Goal: Task Accomplishment & Management: Use online tool/utility

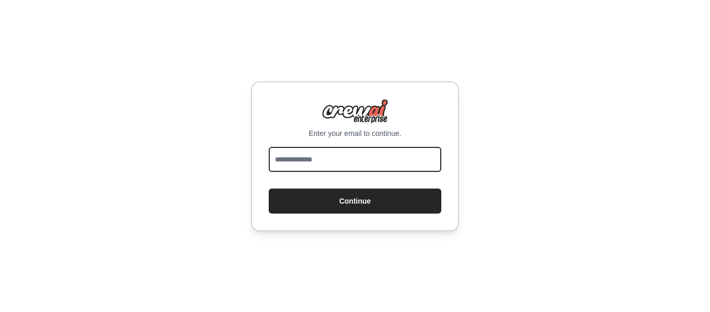
click at [294, 157] on input "email" at bounding box center [355, 159] width 173 height 25
type input "**********"
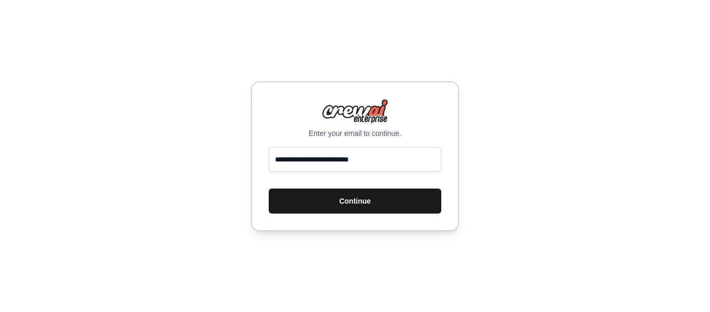
click at [320, 202] on button "Continue" at bounding box center [355, 200] width 173 height 25
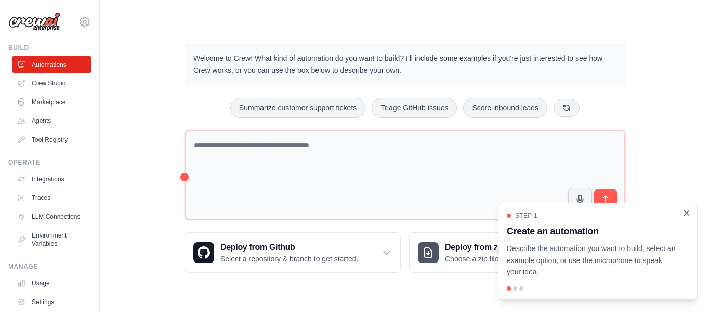
click at [685, 213] on icon "Close walkthrough" at bounding box center [686, 212] width 9 height 9
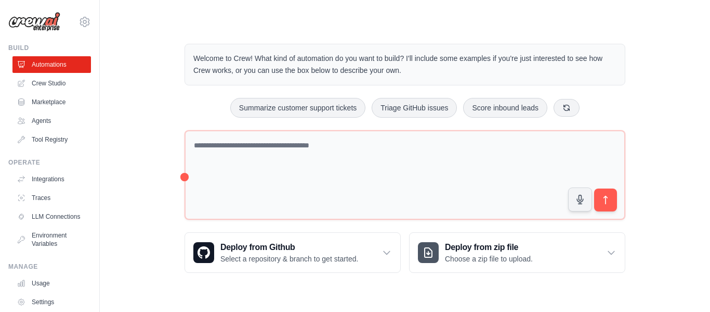
click at [679, 113] on div "Welcome to Crew! What kind of automation do you want to build? I'll include som…" at bounding box center [404, 158] width 577 height 262
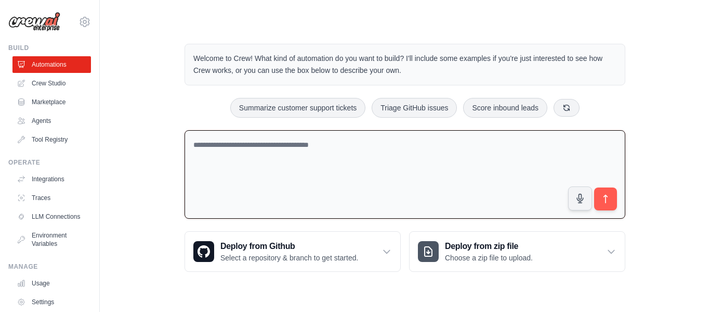
click at [228, 152] on textarea at bounding box center [405, 174] width 441 height 89
paste textarea "**********"
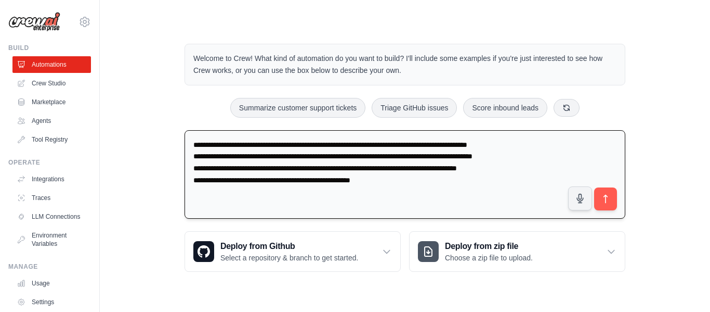
click at [195, 146] on textarea "**********" at bounding box center [405, 174] width 441 height 89
type textarea "**********"
click at [604, 199] on icon "submit" at bounding box center [606, 198] width 11 height 11
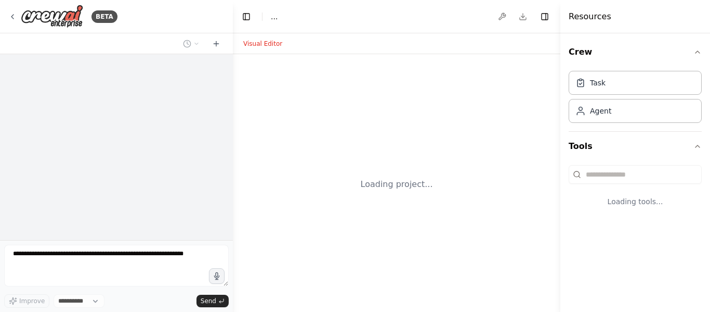
select select "****"
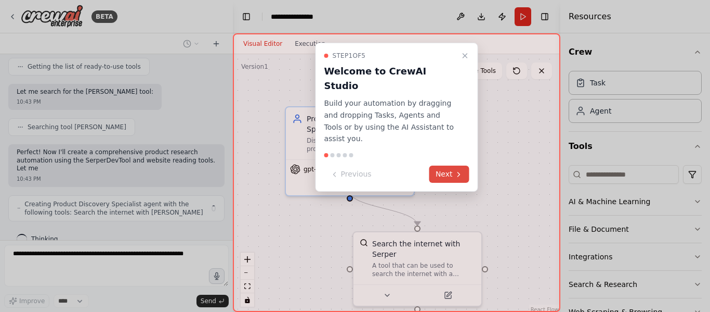
scroll to position [174, 0]
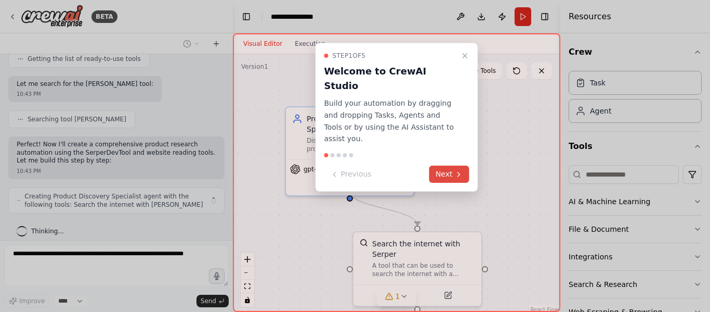
click at [456, 170] on icon at bounding box center [459, 174] width 8 height 8
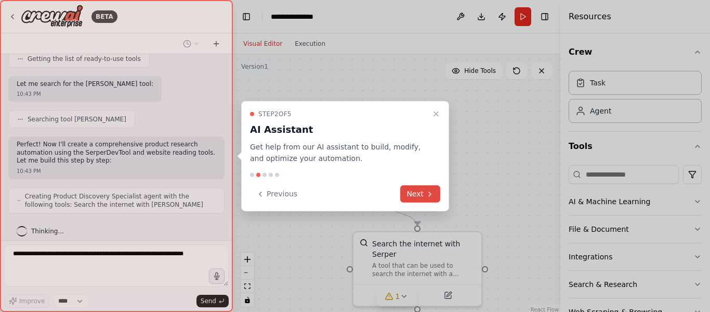
click at [416, 189] on button "Next" at bounding box center [420, 193] width 40 height 17
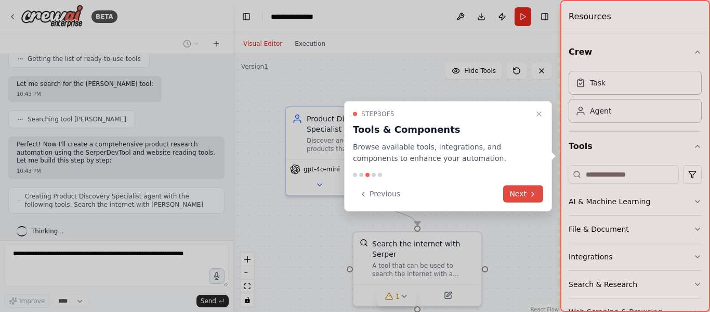
click at [514, 189] on button "Next" at bounding box center [523, 193] width 40 height 17
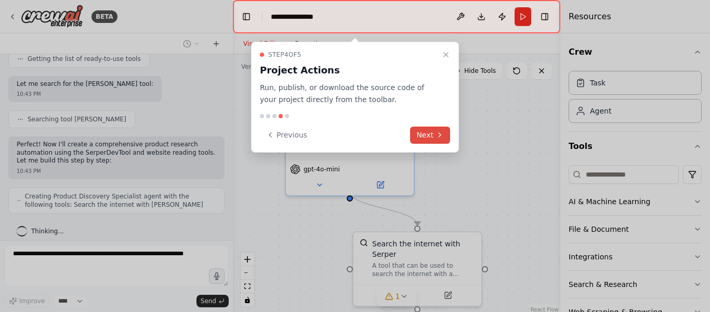
scroll to position [208, 0]
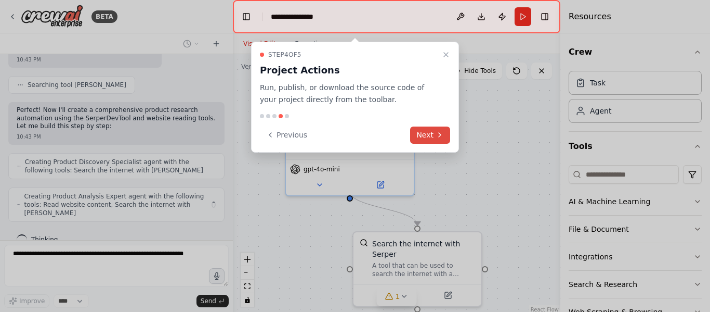
click at [422, 133] on button "Next" at bounding box center [430, 134] width 40 height 17
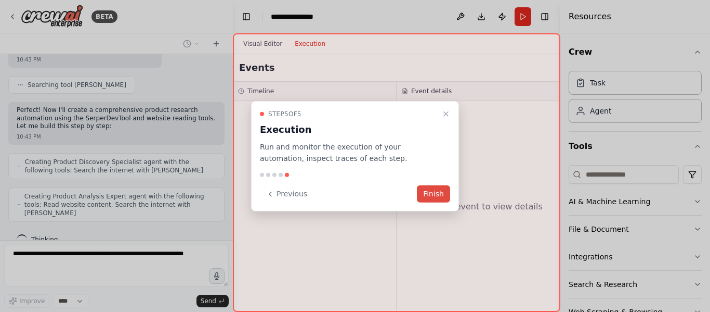
click at [432, 200] on button "Finish" at bounding box center [433, 193] width 33 height 17
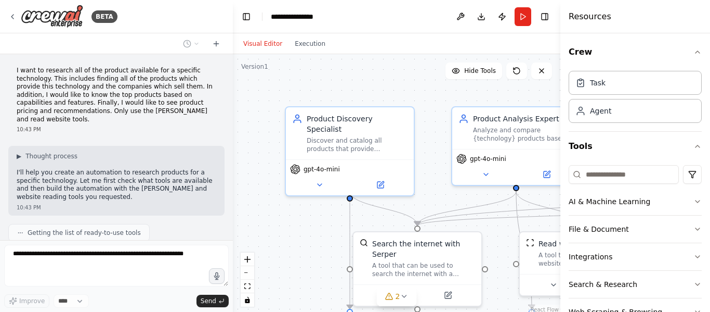
scroll to position [398, 0]
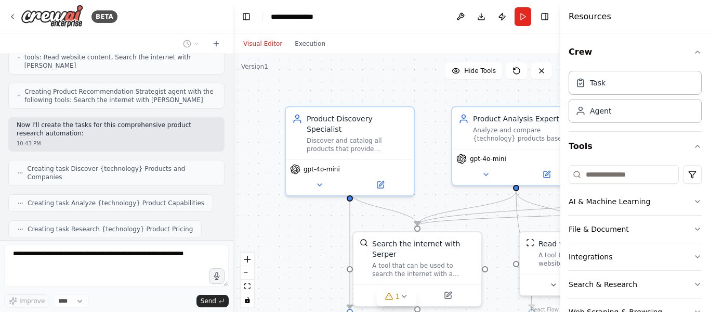
click at [229, 203] on div at bounding box center [231, 156] width 4 height 312
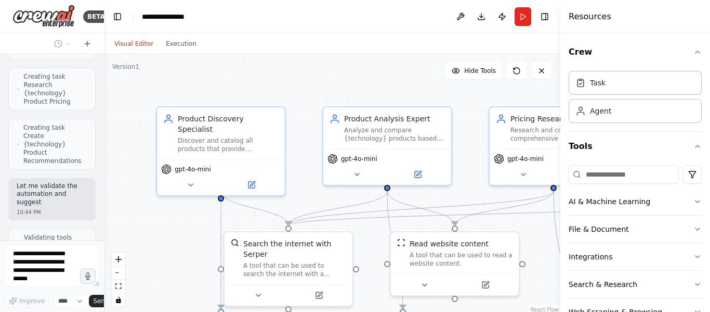
scroll to position [1043, 0]
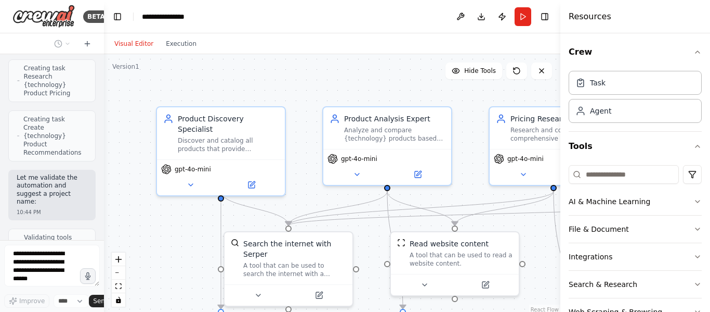
drag, startPoint x: 231, startPoint y: 172, endPoint x: 89, endPoint y: 141, distance: 145.3
click at [89, 141] on div "BETA I want to research all of the product available for a specific technology.…" at bounding box center [52, 156] width 104 height 312
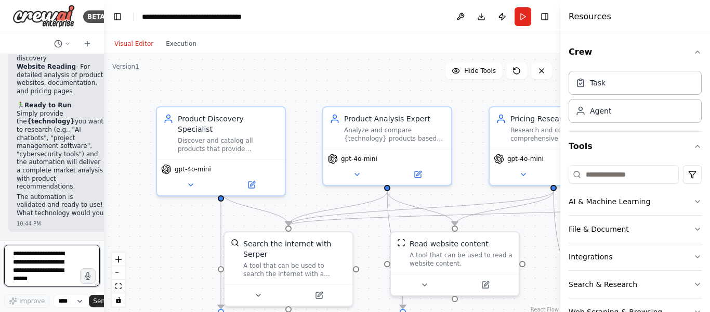
scroll to position [1858, 0]
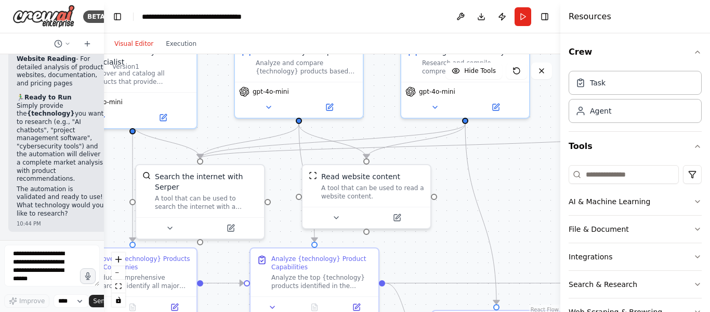
drag, startPoint x: 388, startPoint y: 82, endPoint x: 300, endPoint y: 15, distance: 111.0
click at [300, 15] on main "**********" at bounding box center [332, 156] width 457 height 312
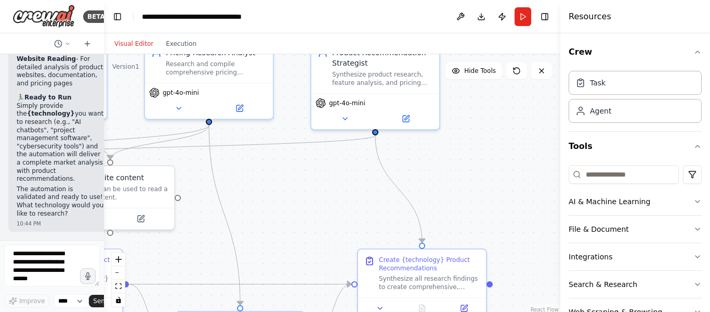
drag, startPoint x: 439, startPoint y: 253, endPoint x: 183, endPoint y: 255, distance: 256.4
click at [183, 255] on div ".deletable-edge-delete-btn { width: 20px; height: 20px; border: 0px solid #ffff…" at bounding box center [332, 184] width 457 height 260
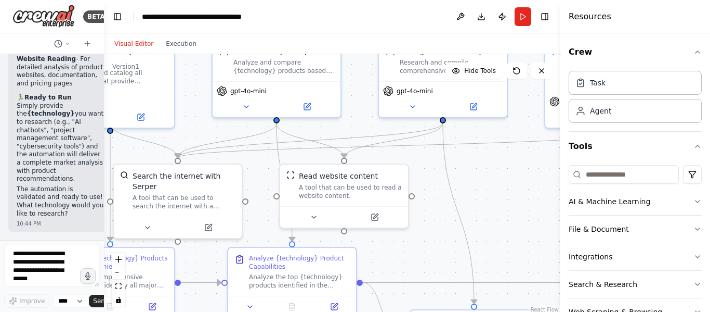
drag, startPoint x: 314, startPoint y: 190, endPoint x: 554, endPoint y: 190, distance: 239.7
click at [554, 190] on div ".deletable-edge-delete-btn { width: 20px; height: 20px; border: 0px solid #ffff…" at bounding box center [332, 184] width 457 height 260
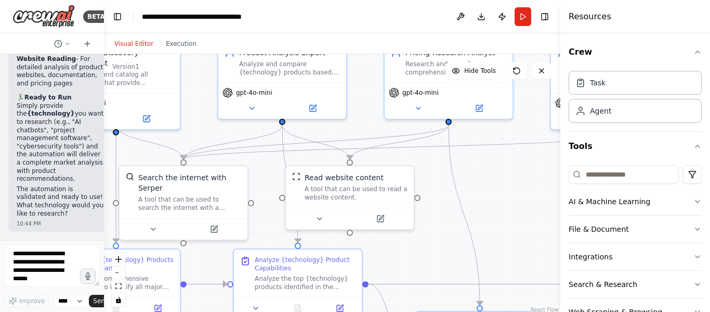
drag, startPoint x: 100, startPoint y: 223, endPoint x: 100, endPoint y: 230, distance: 7.8
click at [100, 230] on div at bounding box center [102, 156] width 4 height 312
click at [521, 18] on button "Run" at bounding box center [523, 16] width 17 height 19
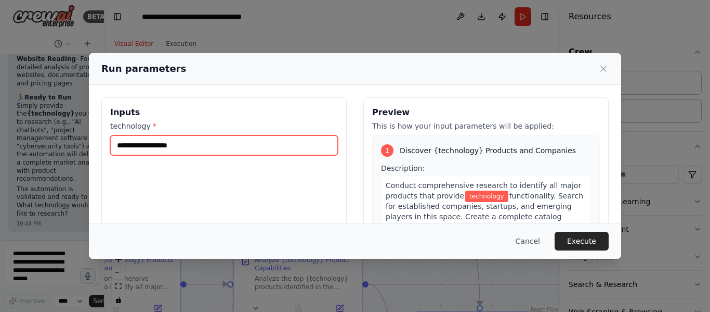
click at [216, 146] on input "technology *" at bounding box center [224, 145] width 228 height 20
type input "**********"
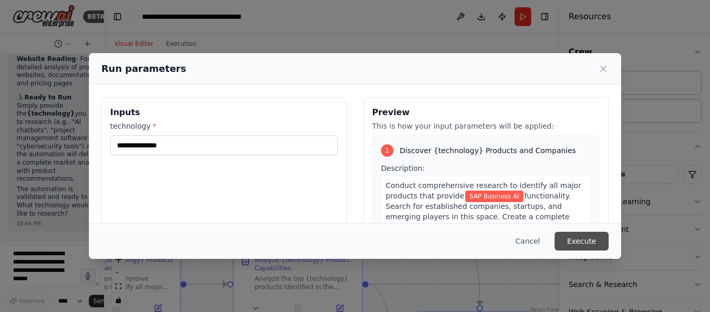
click at [583, 242] on button "Execute" at bounding box center [582, 240] width 54 height 19
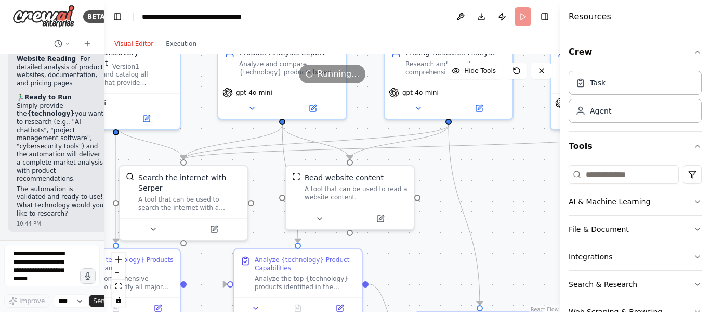
scroll to position [31, 0]
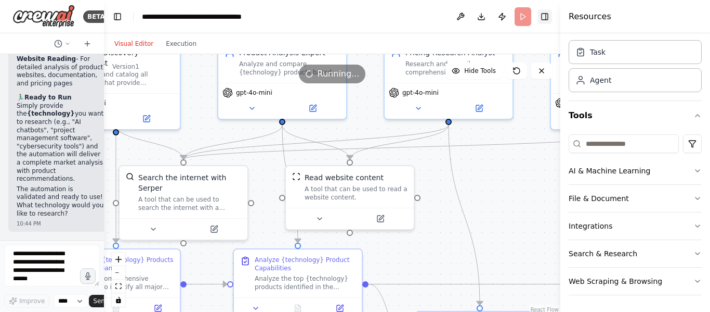
click at [542, 13] on button "Toggle Right Sidebar" at bounding box center [545, 16] width 15 height 15
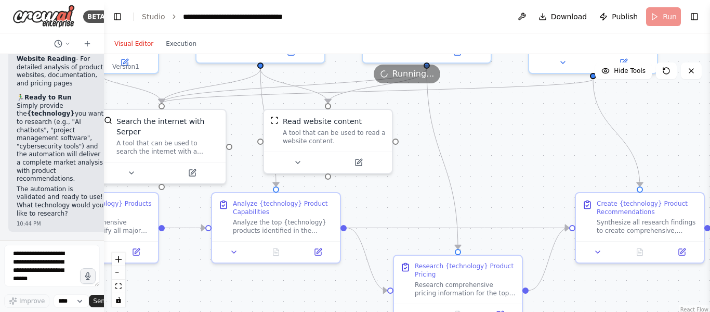
drag, startPoint x: 556, startPoint y: 211, endPoint x: 535, endPoint y: 154, distance: 60.7
click at [535, 154] on div ".deletable-edge-delete-btn { width: 20px; height: 20px; border: 0px solid #ffff…" at bounding box center [407, 184] width 606 height 260
click at [120, 286] on icon "fit view" at bounding box center [118, 286] width 6 height 6
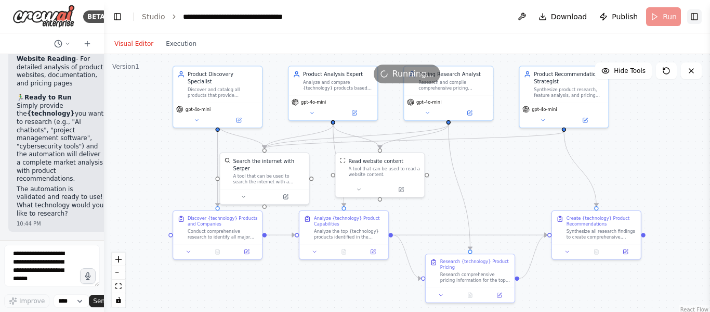
click at [696, 15] on button "Toggle Right Sidebar" at bounding box center [695, 16] width 15 height 15
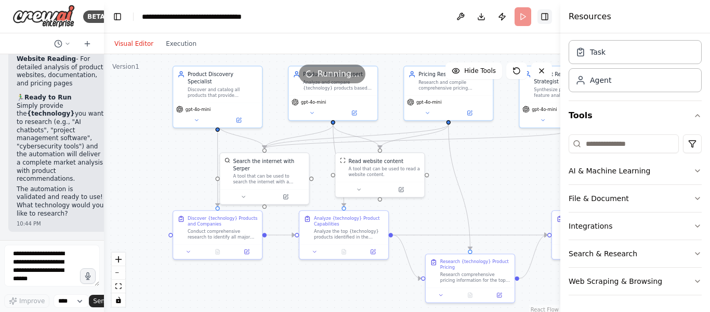
click at [540, 20] on button "Toggle Right Sidebar" at bounding box center [545, 16] width 15 height 15
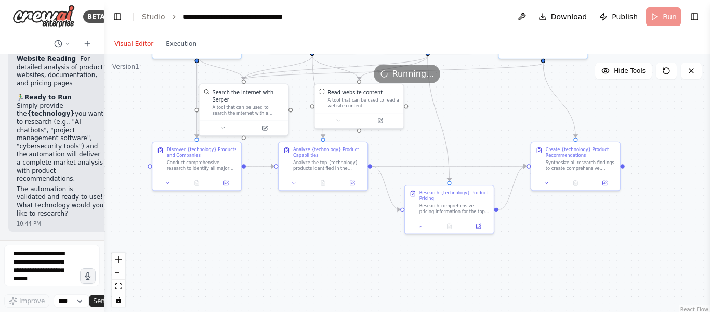
drag, startPoint x: 503, startPoint y: 203, endPoint x: 482, endPoint y: 134, distance: 72.7
click at [482, 134] on div ".deletable-edge-delete-btn { width: 20px; height: 20px; border: 0px solid #ffff…" at bounding box center [407, 184] width 606 height 260
click at [283, 88] on div "3" at bounding box center [284, 84] width 16 height 9
click at [278, 249] on div ".deletable-edge-delete-btn { width: 20px; height: 20px; border: 0px solid #ffff…" at bounding box center [407, 184] width 606 height 260
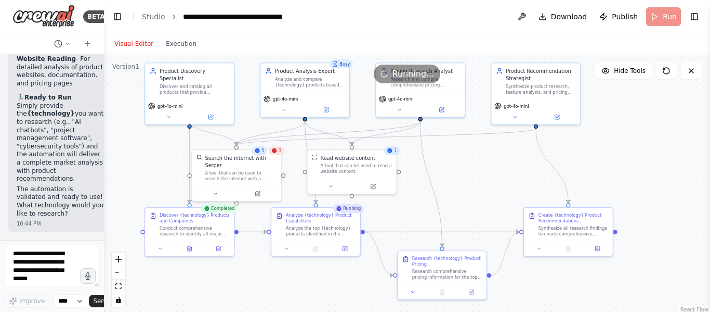
drag, startPoint x: 642, startPoint y: 122, endPoint x: 635, endPoint y: 188, distance: 66.4
click at [635, 188] on div ".deletable-edge-delete-btn { width: 20px; height: 20px; border: 0px solid #ffff…" at bounding box center [407, 184] width 606 height 260
click at [277, 153] on div "3" at bounding box center [277, 150] width 16 height 9
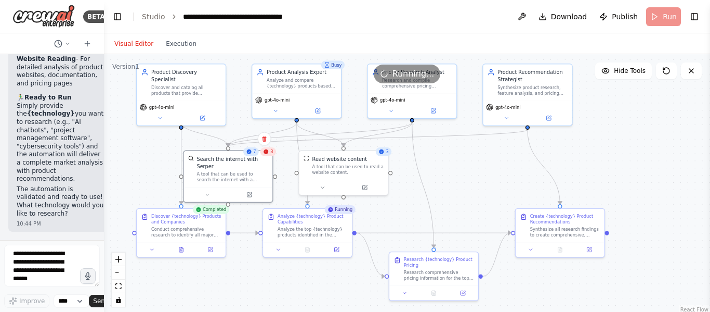
drag, startPoint x: 491, startPoint y: 169, endPoint x: 500, endPoint y: 156, distance: 15.4
click at [500, 156] on div ".deletable-edge-delete-btn { width: 20px; height: 20px; border: 0px solid #ffff…" at bounding box center [407, 184] width 606 height 260
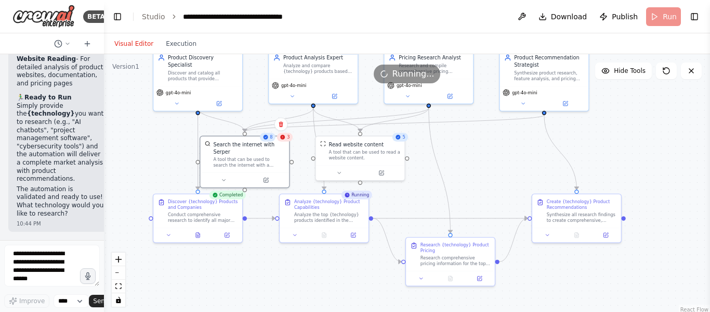
click at [280, 276] on div ".deletable-edge-delete-btn { width: 20px; height: 20px; border: 0px solid #ffff…" at bounding box center [407, 184] width 606 height 260
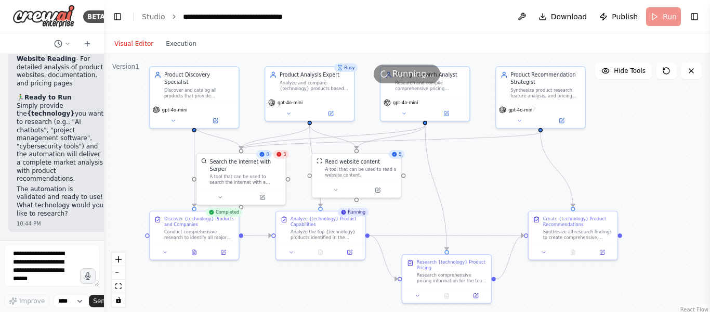
drag, startPoint x: 492, startPoint y: 140, endPoint x: 488, endPoint y: 158, distance: 17.5
click at [488, 158] on div ".deletable-edge-delete-btn { width: 20px; height: 20px; border: 0px solid #ffff…" at bounding box center [407, 184] width 606 height 260
click at [486, 157] on div ".deletable-edge-delete-btn { width: 20px; height: 20px; border: 0px solid #ffff…" at bounding box center [407, 184] width 606 height 260
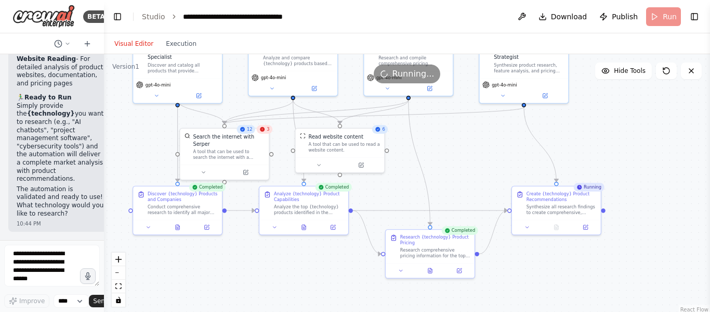
drag, startPoint x: 486, startPoint y: 150, endPoint x: 472, endPoint y: 126, distance: 28.2
click at [472, 126] on div ".deletable-edge-delete-btn { width: 20px; height: 20px; border: 0px solid #ffff…" at bounding box center [407, 184] width 606 height 260
click at [265, 131] on icon at bounding box center [263, 129] width 6 height 6
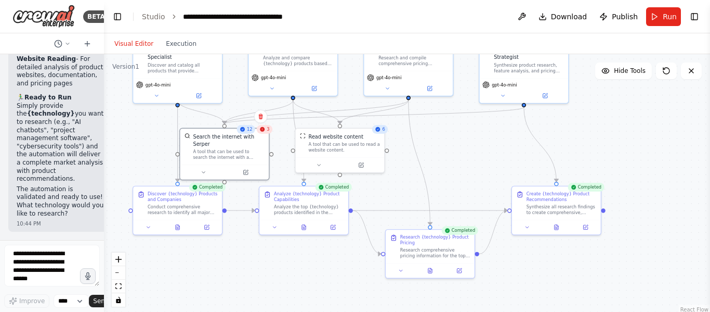
click at [267, 131] on span "3" at bounding box center [268, 129] width 3 height 6
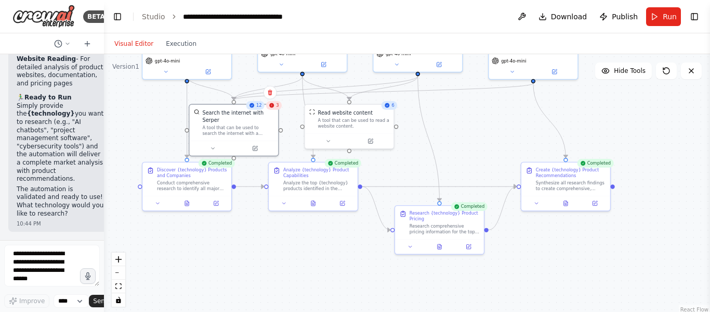
drag, startPoint x: 656, startPoint y: 135, endPoint x: 668, endPoint y: 113, distance: 24.9
click at [668, 113] on div ".deletable-edge-delete-btn { width: 20px; height: 20px; border: 0px solid #ffff…" at bounding box center [407, 184] width 606 height 260
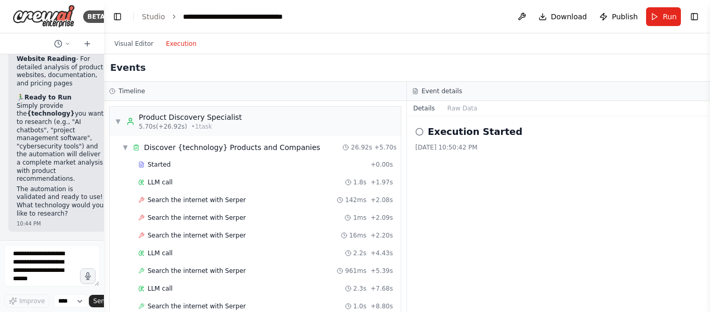
click at [168, 47] on button "Execution" at bounding box center [181, 43] width 43 height 12
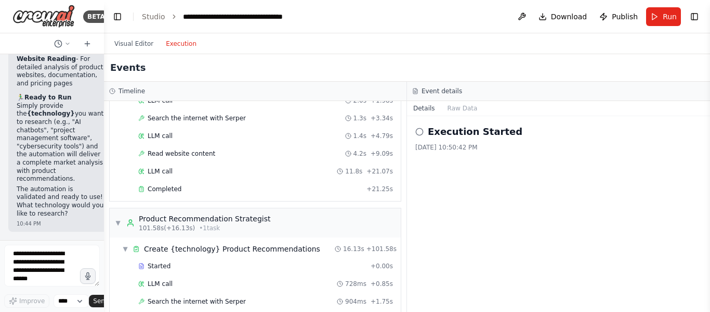
scroll to position [1002, 0]
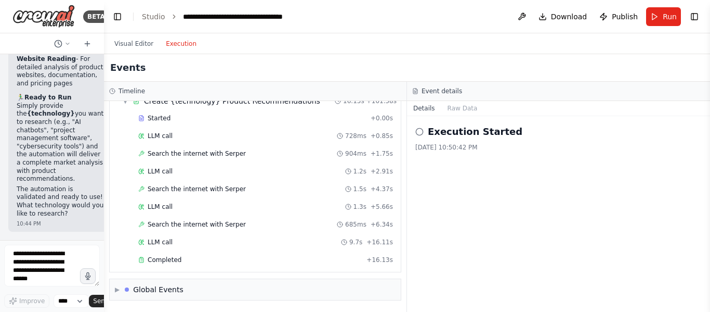
click at [418, 129] on circle at bounding box center [419, 131] width 7 height 7
click at [459, 110] on button "Raw Data" at bounding box center [463, 108] width 43 height 15
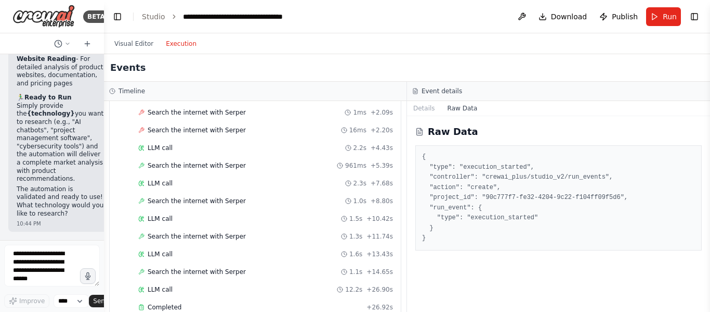
scroll to position [0, 0]
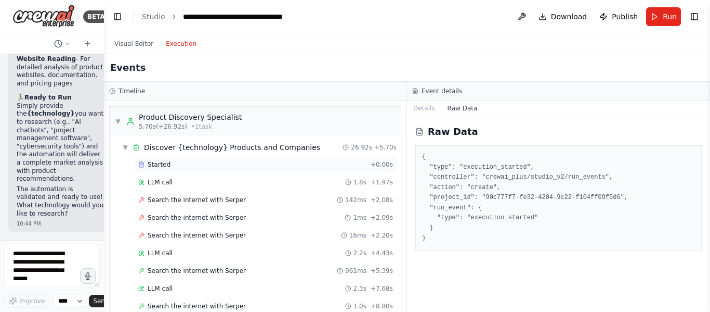
click at [160, 165] on span "Started" at bounding box center [159, 164] width 23 height 8
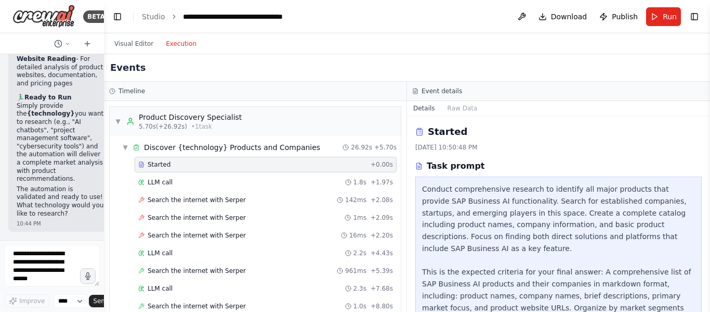
drag, startPoint x: 709, startPoint y: 153, endPoint x: 710, endPoint y: 219, distance: 66.6
click at [710, 219] on button "Toggle Sidebar" at bounding box center [710, 156] width 8 height 312
click at [187, 202] on span "Search the internet with Serper" at bounding box center [197, 200] width 98 height 8
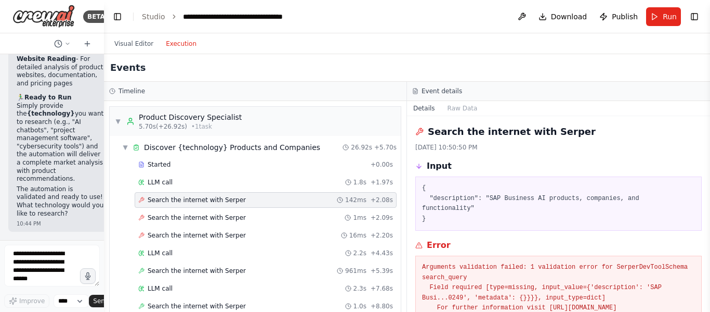
drag, startPoint x: 710, startPoint y: 162, endPoint x: 710, endPoint y: 222, distance: 59.8
click at [710, 222] on button "Toggle Sidebar" at bounding box center [710, 156] width 8 height 312
click at [185, 219] on span "Search the internet with Serper" at bounding box center [197, 217] width 98 height 8
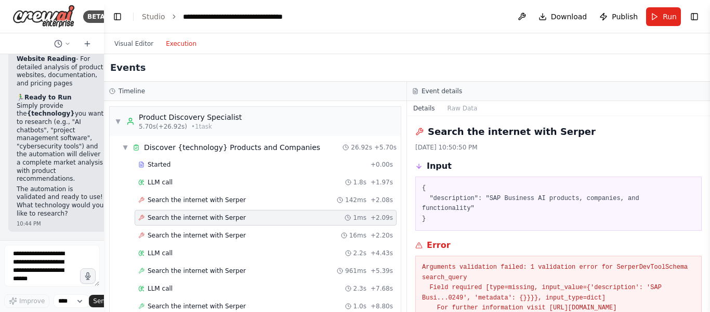
drag, startPoint x: 709, startPoint y: 165, endPoint x: 709, endPoint y: 209, distance: 43.7
click at [709, 209] on button "Toggle Sidebar" at bounding box center [710, 156] width 8 height 312
click at [171, 238] on span "Search the internet with Serper" at bounding box center [197, 235] width 98 height 8
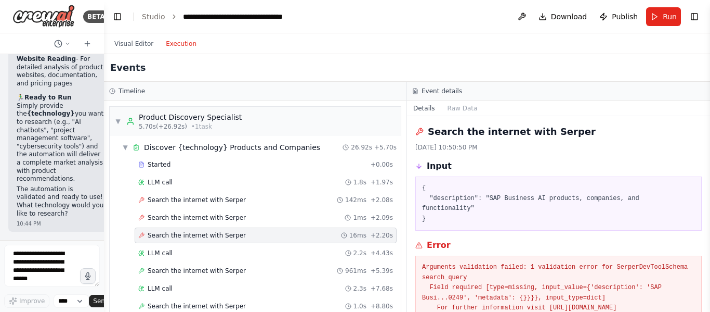
click at [171, 238] on span "Search the internet with Serper" at bounding box center [197, 235] width 98 height 8
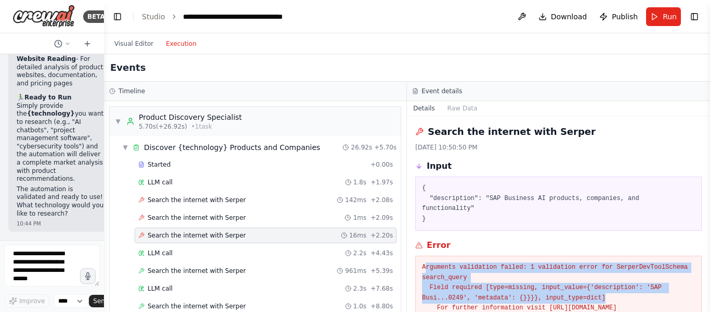
drag, startPoint x: 424, startPoint y: 258, endPoint x: 599, endPoint y: 285, distance: 176.3
click at [599, 285] on pre "Arguments validation failed: 1 validation error for SerperDevToolSchema search_…" at bounding box center [558, 287] width 273 height 51
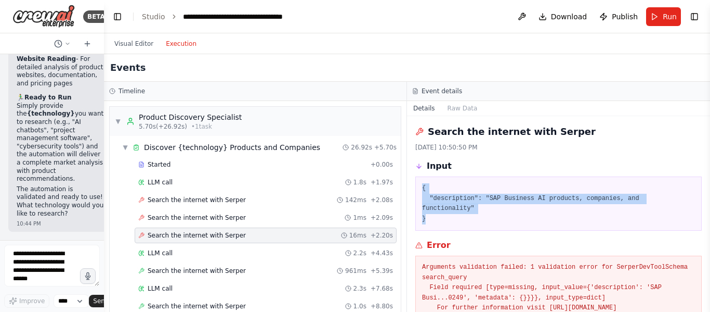
drag, startPoint x: 423, startPoint y: 190, endPoint x: 425, endPoint y: 209, distance: 18.3
click at [425, 209] on pre "{ "description": "SAP Business AI products, companies, and functionality" }" at bounding box center [558, 203] width 273 height 41
copy pre "{ "description": "SAP Business AI products, companies, and functionality" }"
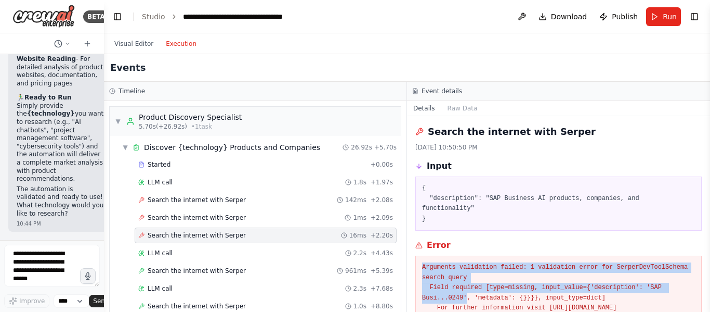
drag, startPoint x: 423, startPoint y: 259, endPoint x: 462, endPoint y: 283, distance: 45.3
click at [462, 283] on pre "Arguments validation failed: 1 validation error for SerperDevToolSchema search_…" at bounding box center [558, 287] width 273 height 51
copy pre "Arguments validation failed: 1 validation error for SerperDevToolSchema search_…"
click at [440, 276] on pre "Arguments validation failed: 1 validation error for SerperDevToolSchema search_…" at bounding box center [558, 287] width 273 height 51
drag, startPoint x: 423, startPoint y: 258, endPoint x: 608, endPoint y: 284, distance: 187.0
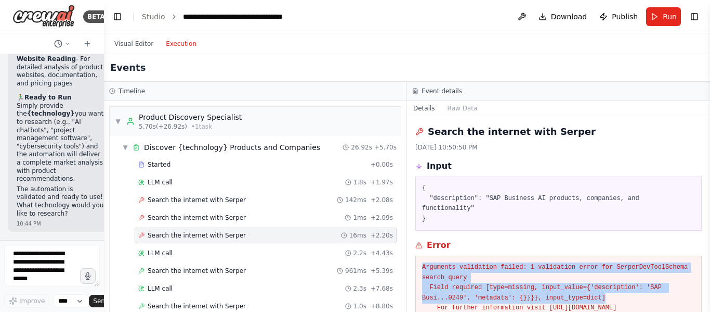
click at [608, 284] on pre "Arguments validation failed: 1 validation error for SerperDevToolSchema search_…" at bounding box center [558, 287] width 273 height 51
copy pre "Arguments validation failed: 1 validation error for SerperDevToolSchema search_…"
click at [648, 272] on pre "Arguments validation failed: 1 validation error for SerperDevToolSchema search_…" at bounding box center [558, 287] width 273 height 51
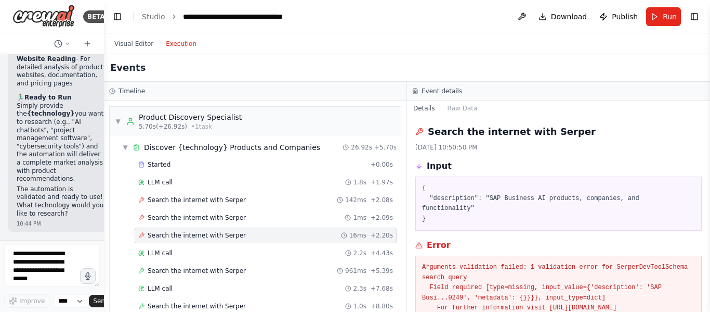
drag, startPoint x: 707, startPoint y: 238, endPoint x: 706, endPoint y: 293, distance: 55.7
click at [706, 293] on button "Toggle Sidebar" at bounding box center [710, 156] width 8 height 312
click at [132, 43] on button "Visual Editor" at bounding box center [133, 43] width 51 height 12
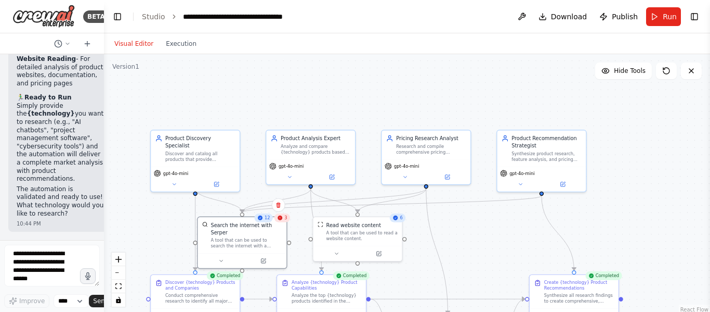
drag, startPoint x: 656, startPoint y: 128, endPoint x: 662, endPoint y: 239, distance: 110.4
click at [662, 239] on div ".deletable-edge-delete-btn { width: 20px; height: 20px; border: 0px solid #ffff…" at bounding box center [407, 184] width 606 height 260
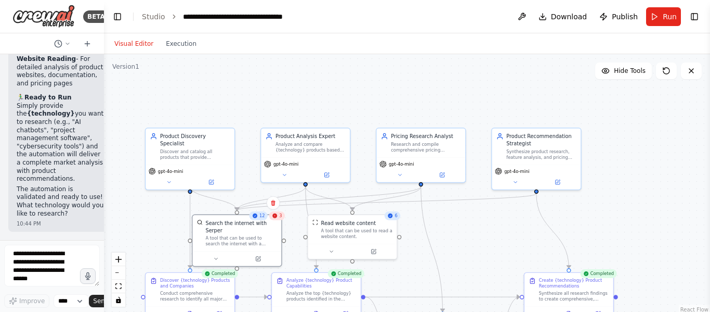
drag, startPoint x: 654, startPoint y: 207, endPoint x: 648, endPoint y: 205, distance: 5.6
click at [648, 205] on div ".deletable-edge-delete-btn { width: 20px; height: 20px; border: 0px solid #ffff…" at bounding box center [407, 184] width 606 height 260
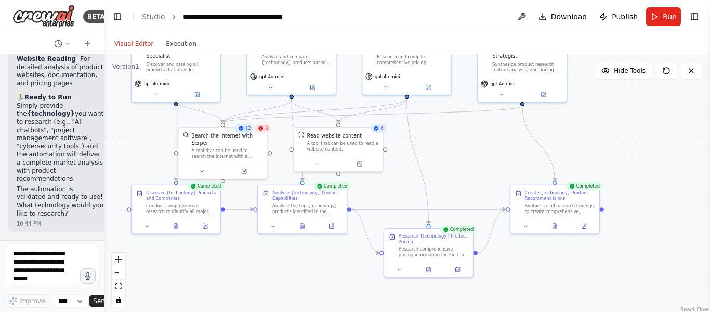
drag, startPoint x: 672, startPoint y: 192, endPoint x: 658, endPoint y: 105, distance: 88.5
click at [658, 105] on div ".deletable-edge-delete-btn { width: 20px; height: 20px; border: 0px solid #ffff…" at bounding box center [407, 184] width 606 height 260
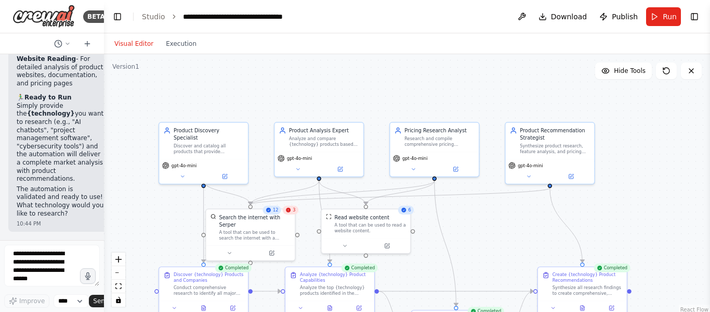
drag, startPoint x: 466, startPoint y: 176, endPoint x: 494, endPoint y: 257, distance: 86.2
click at [494, 257] on div ".deletable-edge-delete-btn { width: 20px; height: 20px; border: 0px solid #ffff…" at bounding box center [407, 184] width 606 height 260
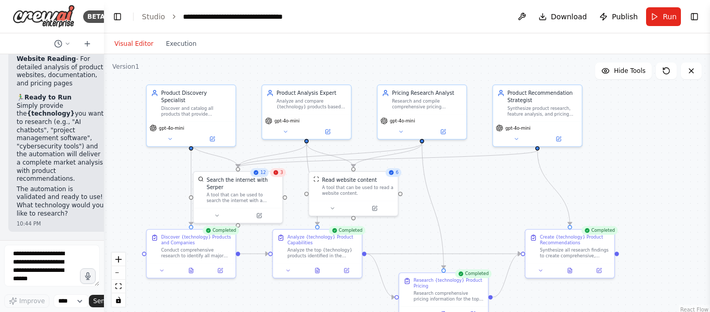
drag, startPoint x: 494, startPoint y: 229, endPoint x: 482, endPoint y: 192, distance: 39.5
click at [482, 192] on div ".deletable-edge-delete-btn { width: 20px; height: 20px; border: 0px solid #ffff…" at bounding box center [407, 184] width 606 height 260
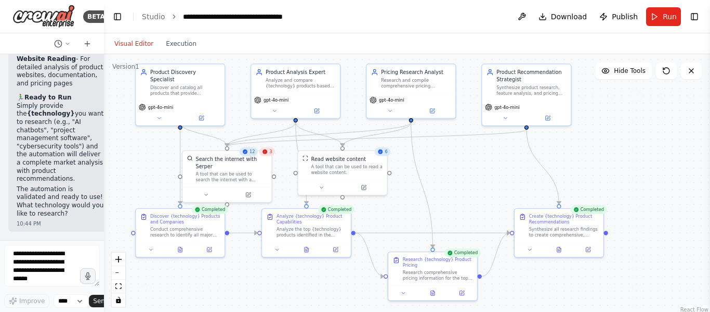
drag, startPoint x: 631, startPoint y: 189, endPoint x: 620, endPoint y: 168, distance: 23.5
click at [620, 168] on div ".deletable-edge-delete-btn { width: 20px; height: 20px; border: 0px solid #ffff…" at bounding box center [407, 184] width 606 height 260
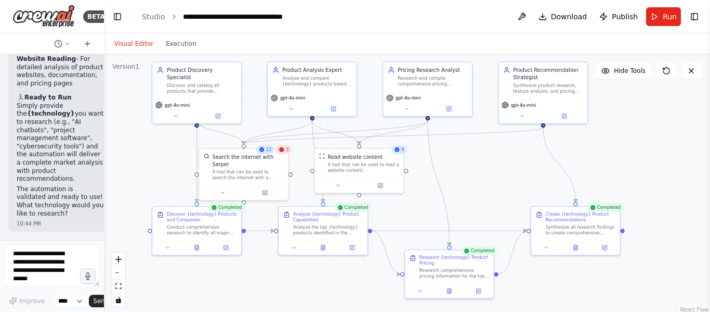
drag, startPoint x: 617, startPoint y: 187, endPoint x: 633, endPoint y: 185, distance: 16.8
click at [633, 185] on div ".deletable-edge-delete-btn { width: 20px; height: 20px; border: 0px solid #ffff…" at bounding box center [407, 184] width 606 height 260
click at [281, 152] on div "3" at bounding box center [284, 149] width 16 height 9
click at [281, 139] on icon at bounding box center [280, 137] width 4 height 6
click at [248, 134] on button "Confirm" at bounding box center [250, 137] width 37 height 12
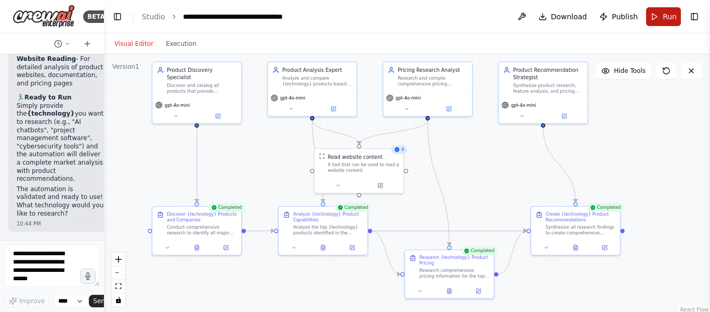
click at [661, 19] on button "Run" at bounding box center [663, 16] width 35 height 19
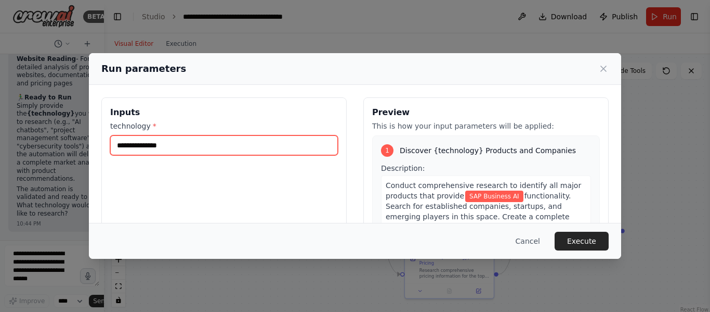
click at [177, 149] on input "**********" at bounding box center [224, 145] width 228 height 20
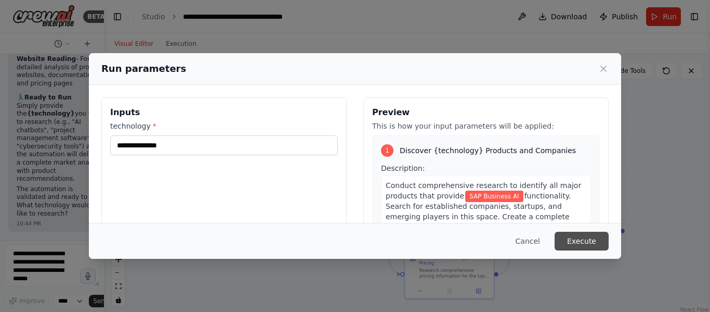
click at [574, 239] on button "Execute" at bounding box center [582, 240] width 54 height 19
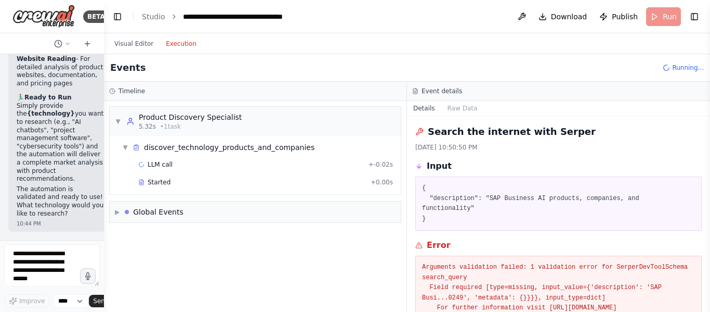
click at [172, 45] on button "Execution" at bounding box center [181, 43] width 43 height 12
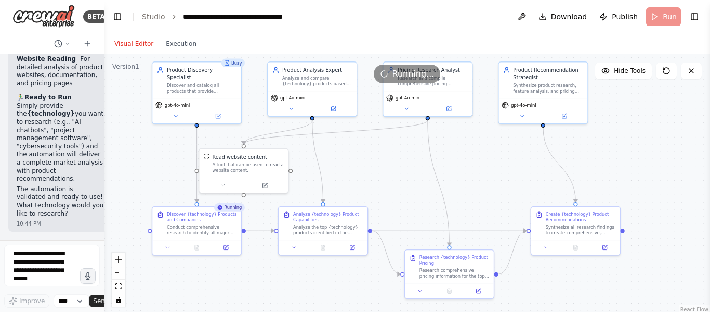
click at [123, 40] on button "Visual Editor" at bounding box center [133, 43] width 51 height 12
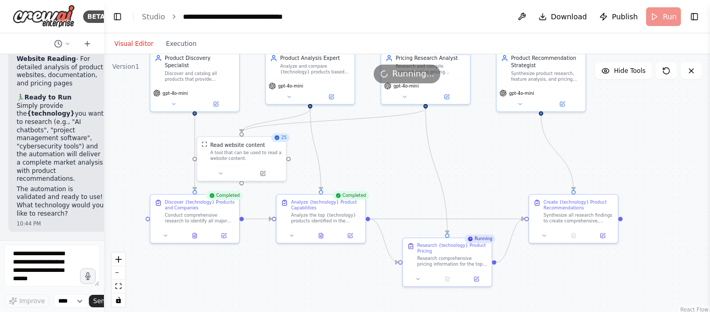
drag, startPoint x: 495, startPoint y: 191, endPoint x: 493, endPoint y: 178, distance: 13.2
click at [493, 178] on div ".deletable-edge-delete-btn { width: 20px; height: 20px; border: 0px solid #ffff…" at bounding box center [407, 184] width 606 height 260
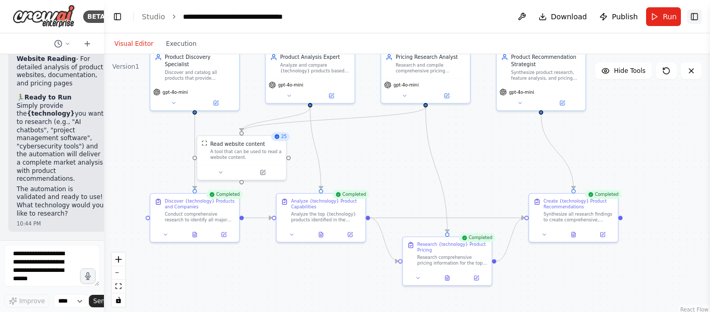
click at [692, 21] on button "Toggle Right Sidebar" at bounding box center [695, 16] width 15 height 15
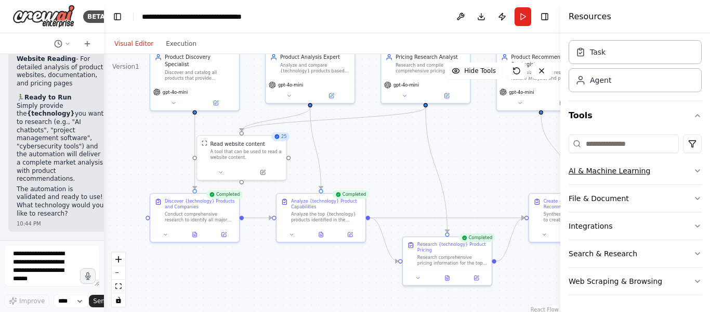
click at [671, 170] on button "AI & Machine Learning" at bounding box center [635, 170] width 133 height 27
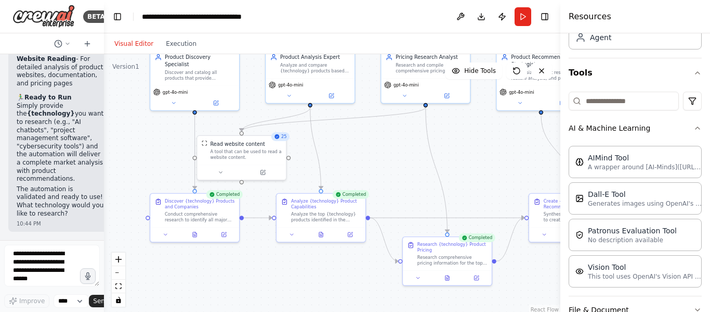
scroll to position [68, 0]
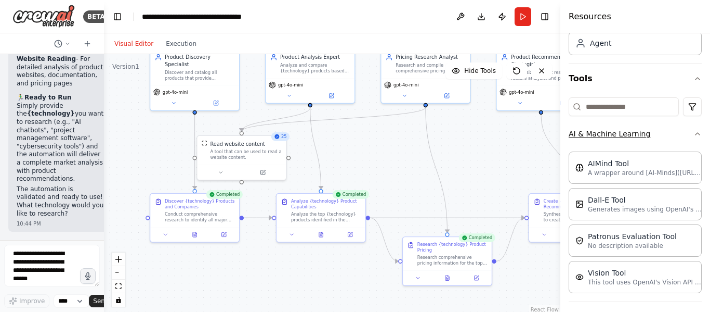
click at [694, 136] on icon "button" at bounding box center [698, 133] width 8 height 8
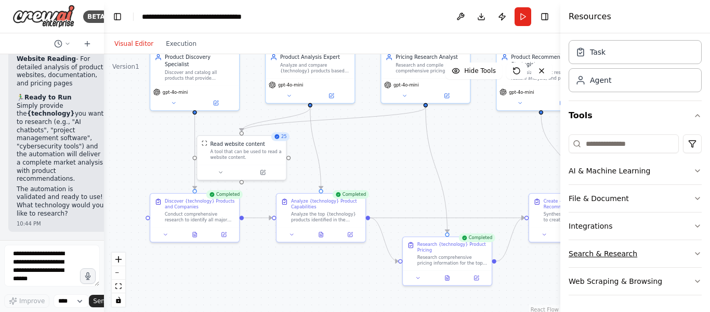
click at [667, 257] on button "Search & Research" at bounding box center [635, 253] width 133 height 27
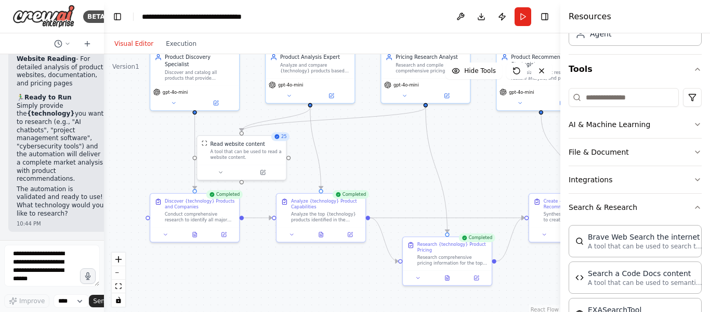
scroll to position [75, 0]
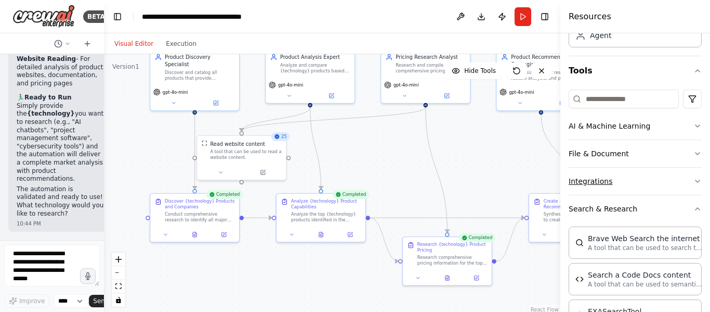
click at [682, 178] on button "Integrations" at bounding box center [635, 180] width 133 height 27
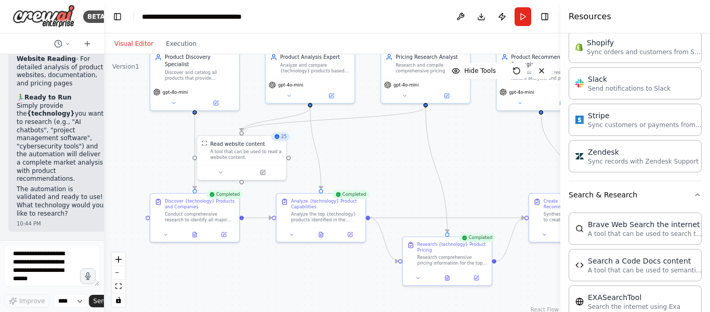
scroll to position [0, 0]
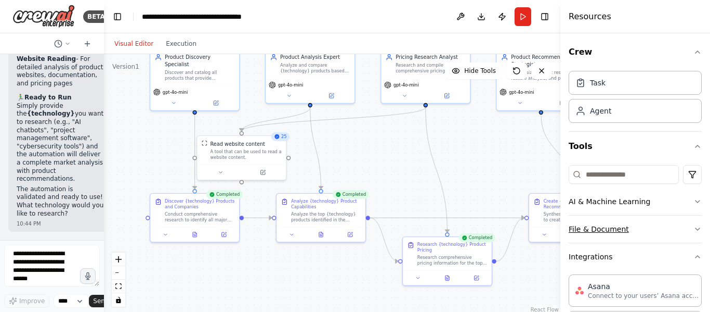
click at [694, 233] on button "File & Document" at bounding box center [635, 228] width 133 height 27
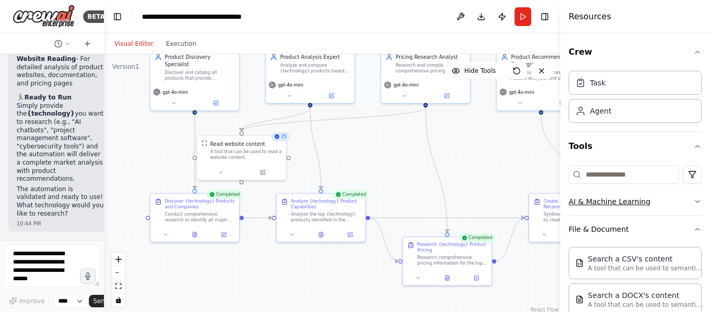
click at [653, 199] on button "AI & Machine Learning" at bounding box center [635, 201] width 133 height 27
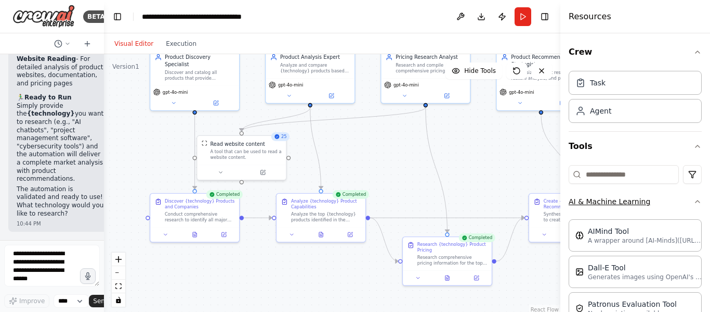
click at [653, 199] on button "AI & Machine Learning" at bounding box center [635, 201] width 133 height 27
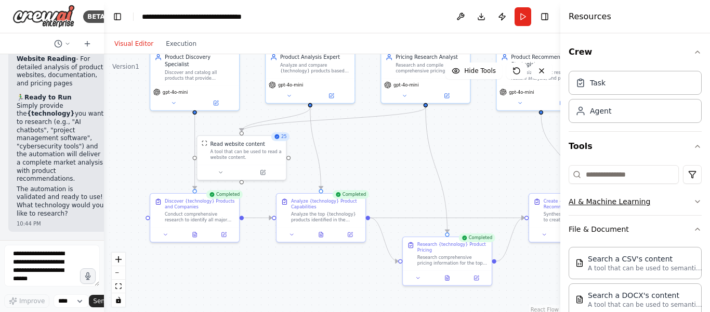
click at [630, 209] on button "AI & Machine Learning" at bounding box center [635, 201] width 133 height 27
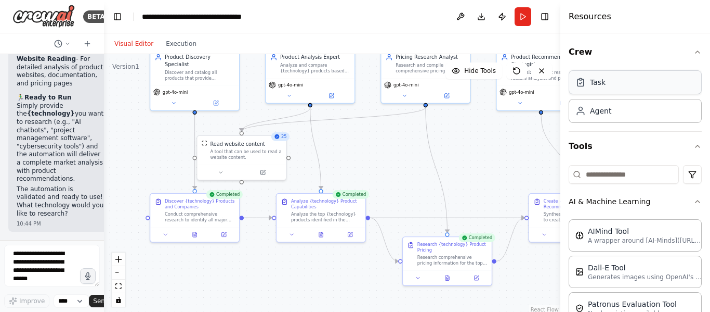
click at [614, 89] on div "Task" at bounding box center [635, 82] width 133 height 24
click at [594, 85] on div "Task" at bounding box center [598, 82] width 16 height 10
click at [588, 115] on div "Agent" at bounding box center [635, 110] width 133 height 24
click at [588, 88] on div "Task" at bounding box center [635, 82] width 133 height 24
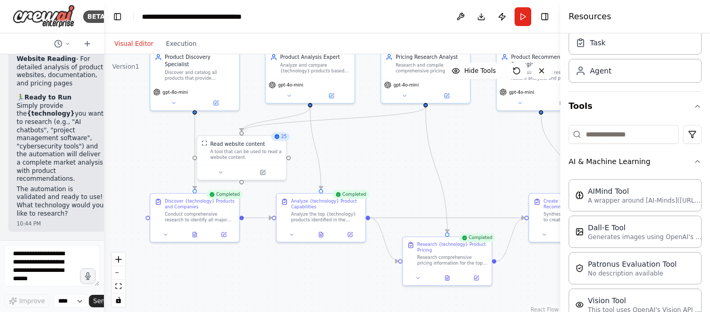
scroll to position [48, 0]
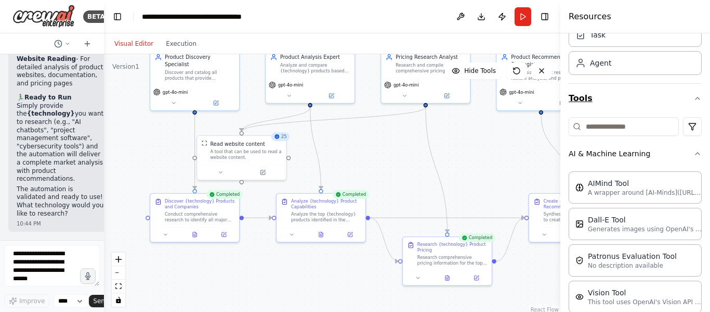
click at [694, 99] on icon "button" at bounding box center [698, 98] width 8 height 8
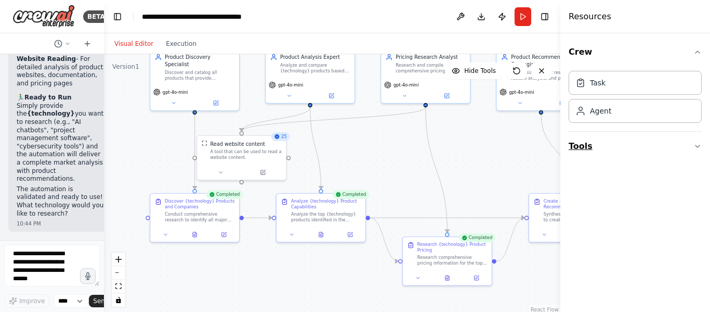
scroll to position [0, 0]
drag, startPoint x: 646, startPoint y: 164, endPoint x: 646, endPoint y: 226, distance: 61.9
click at [646, 226] on div "Crew Task Agent Tools" at bounding box center [636, 172] width 150 height 278
click at [706, 147] on div "Crew Task Agent Tools" at bounding box center [636, 172] width 150 height 278
click at [694, 147] on icon "button" at bounding box center [698, 146] width 8 height 8
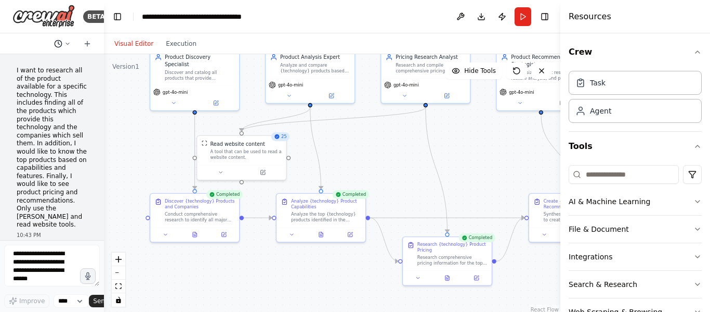
click at [67, 45] on icon at bounding box center [67, 44] width 6 height 6
click at [128, 107] on div ".deletable-edge-delete-btn { width: 20px; height: 20px; border: 0px solid #ffff…" at bounding box center [332, 184] width 457 height 260
click at [117, 20] on button "Toggle Left Sidebar" at bounding box center [117, 16] width 15 height 15
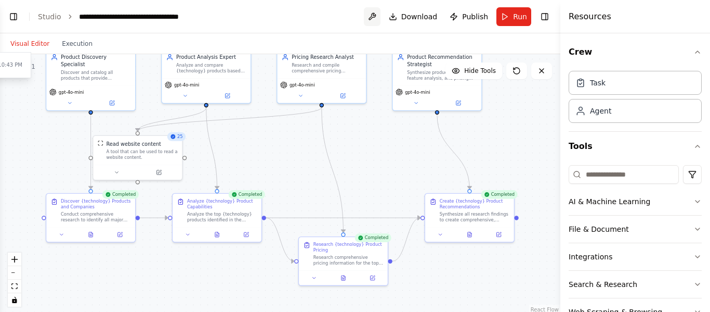
click at [379, 16] on button at bounding box center [372, 16] width 17 height 19
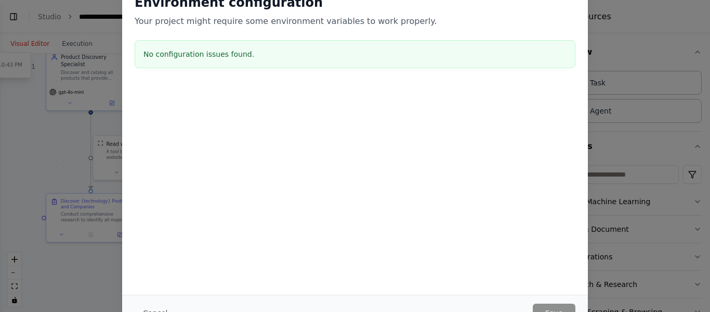
click at [406, 124] on div at bounding box center [355, 137] width 466 height 104
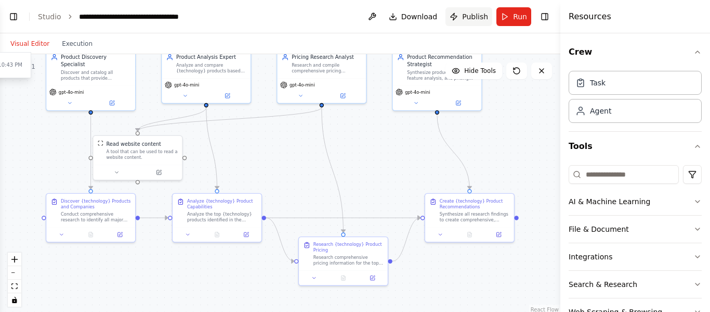
click at [478, 16] on span "Publish" at bounding box center [475, 16] width 26 height 10
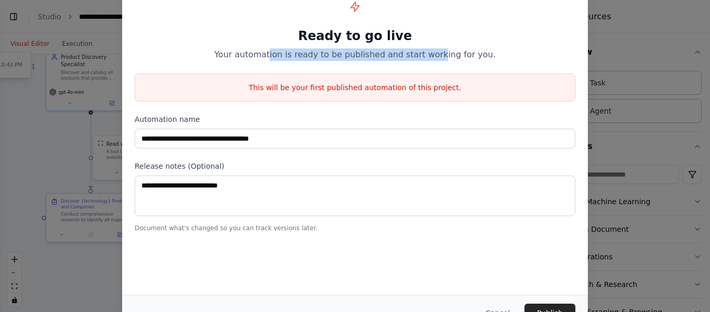
drag, startPoint x: 280, startPoint y: 58, endPoint x: 437, endPoint y: 60, distance: 156.5
click at [437, 60] on p "Your automation is ready to be published and start working for you." at bounding box center [355, 54] width 441 height 12
click at [335, 54] on p "Your automation is ready to be published and start working for you." at bounding box center [355, 54] width 441 height 12
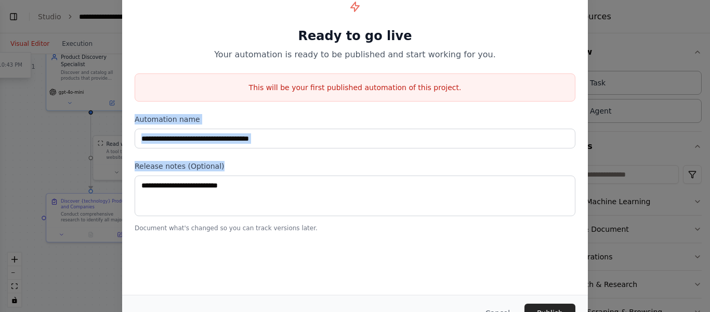
drag, startPoint x: 709, startPoint y: 92, endPoint x: 702, endPoint y: 157, distance: 64.9
click at [702, 157] on div "**********" at bounding box center [355, 156] width 710 height 312
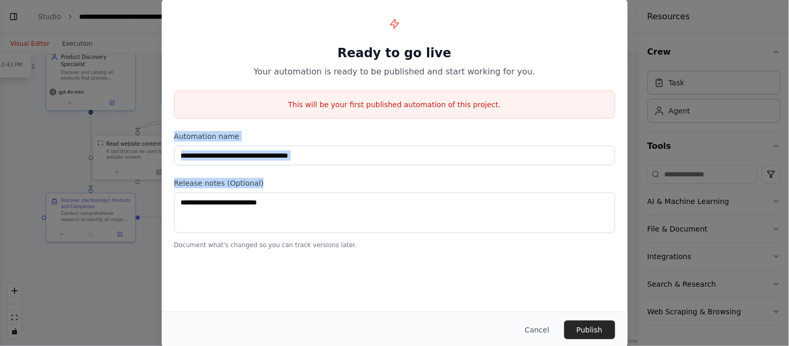
drag, startPoint x: 628, startPoint y: 2, endPoint x: 540, endPoint y: 331, distance: 340.2
click at [540, 311] on button "Cancel" at bounding box center [536, 329] width 41 height 19
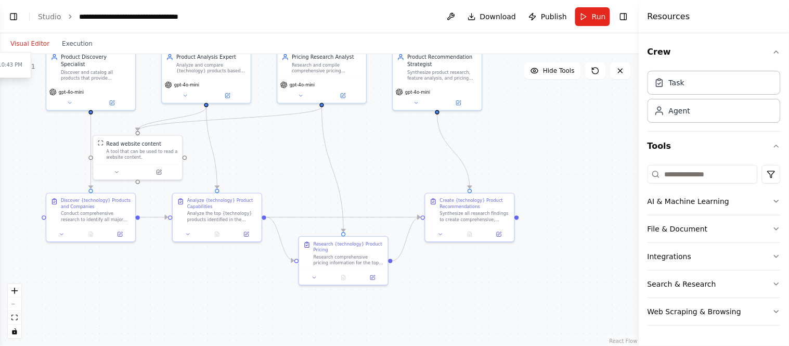
click at [195, 281] on div ".deletable-edge-delete-btn { width: 20px; height: 20px; border: 0px solid #ffff…" at bounding box center [319, 200] width 639 height 292
click at [8, 13] on button "Toggle Left Sidebar" at bounding box center [13, 16] width 15 height 15
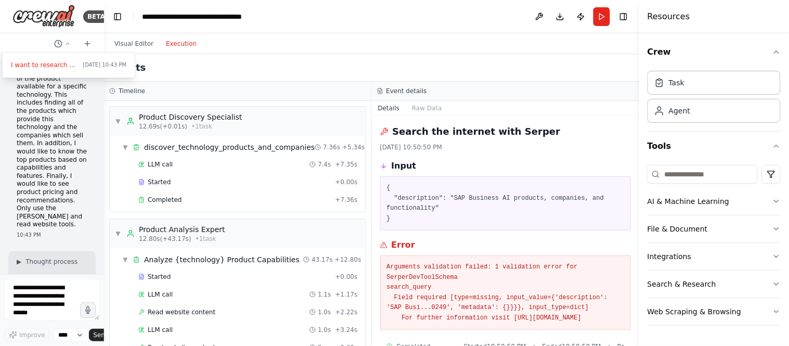
click at [166, 39] on button "Execution" at bounding box center [181, 43] width 43 height 12
click at [118, 119] on span "▼" at bounding box center [118, 121] width 6 height 8
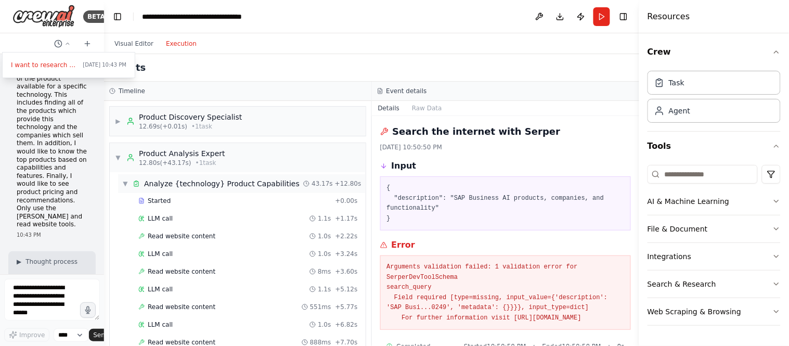
click at [124, 180] on span "▼" at bounding box center [125, 183] width 6 height 8
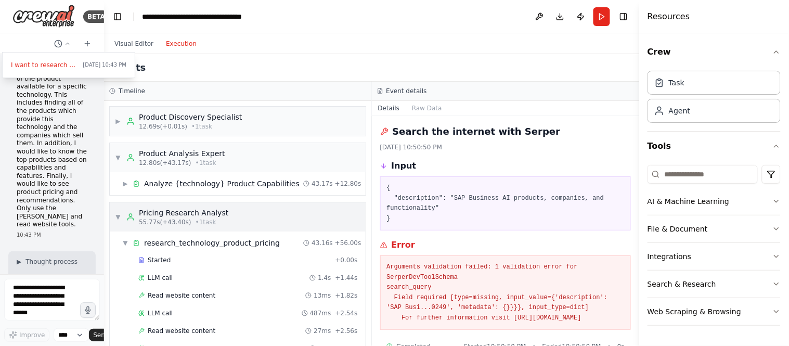
click at [120, 218] on span "▼" at bounding box center [118, 217] width 6 height 8
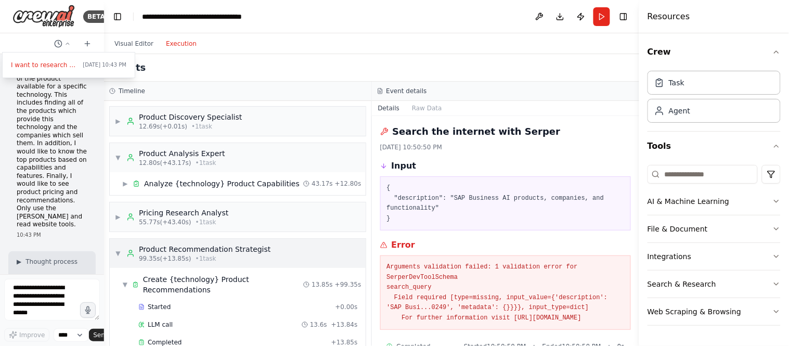
click at [120, 251] on span "▼" at bounding box center [118, 253] width 6 height 8
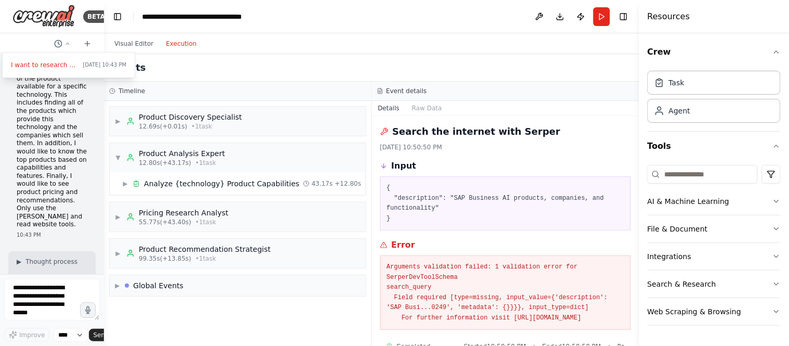
click at [167, 61] on div "Events" at bounding box center [371, 68] width 535 height 28
click at [623, 17] on button "Toggle Right Sidebar" at bounding box center [623, 16] width 15 height 15
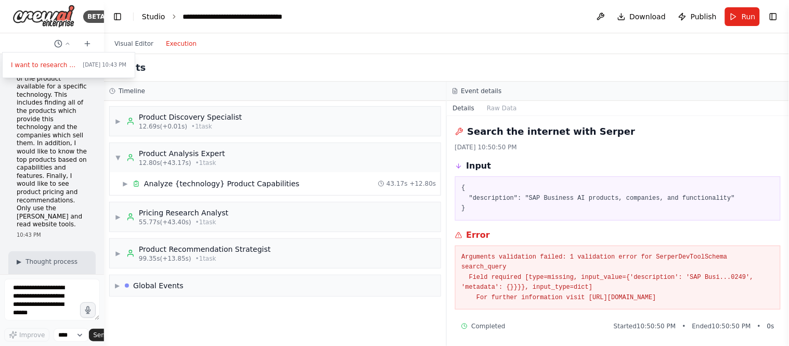
click at [156, 18] on link "Studio" at bounding box center [153, 16] width 23 height 8
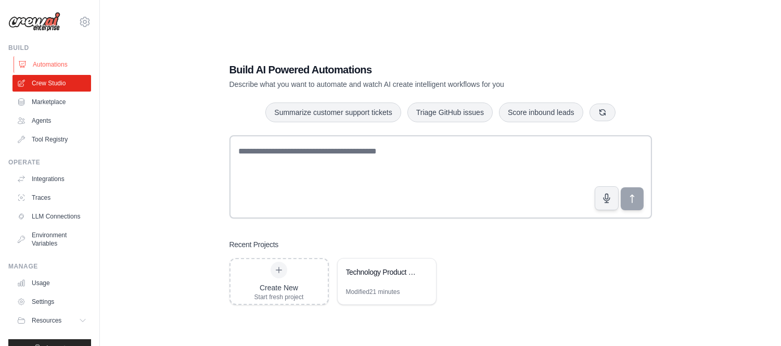
click at [53, 64] on link "Automations" at bounding box center [53, 64] width 79 height 17
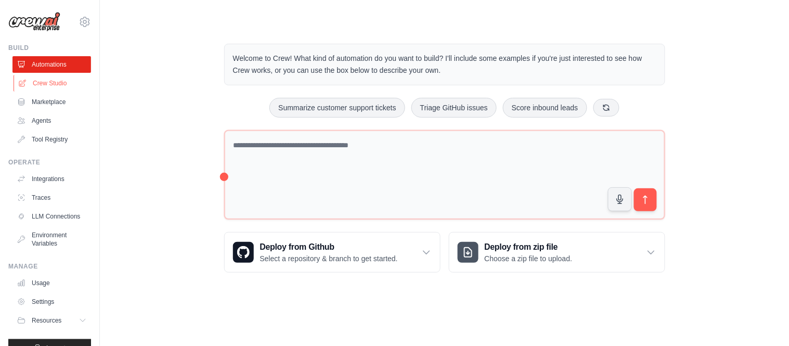
click at [50, 86] on link "Crew Studio" at bounding box center [53, 83] width 79 height 17
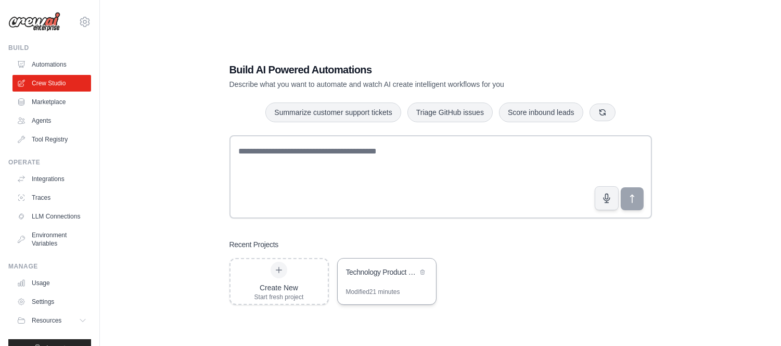
click at [364, 277] on div "Technology Product Research Automation" at bounding box center [381, 272] width 71 height 10
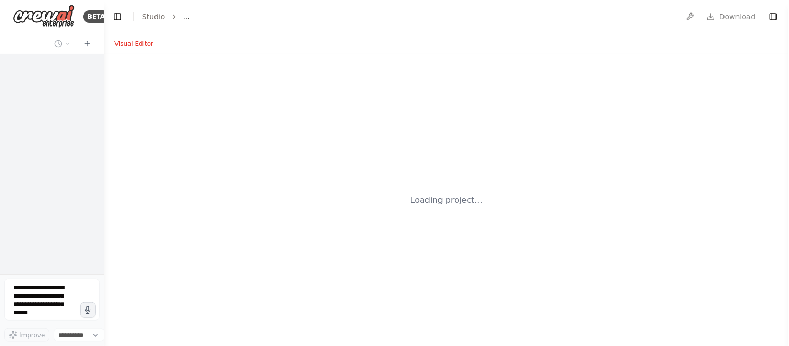
select select "****"
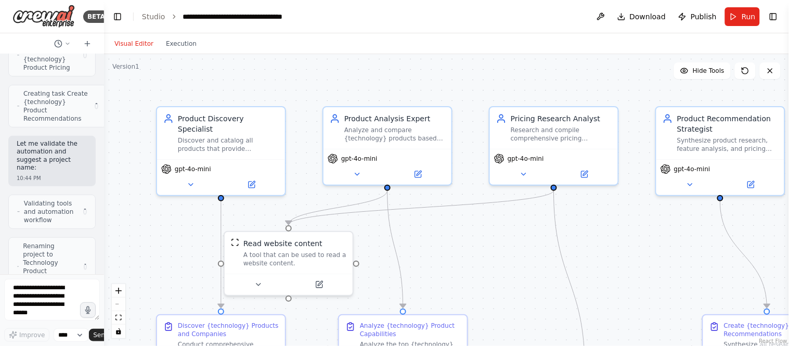
scroll to position [1044, 0]
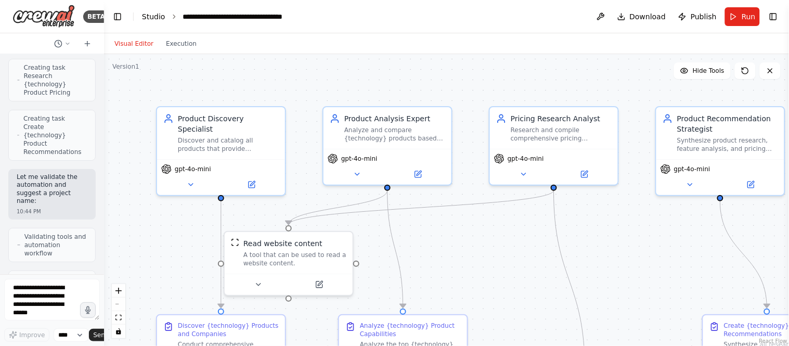
click at [152, 13] on link "Studio" at bounding box center [153, 16] width 23 height 8
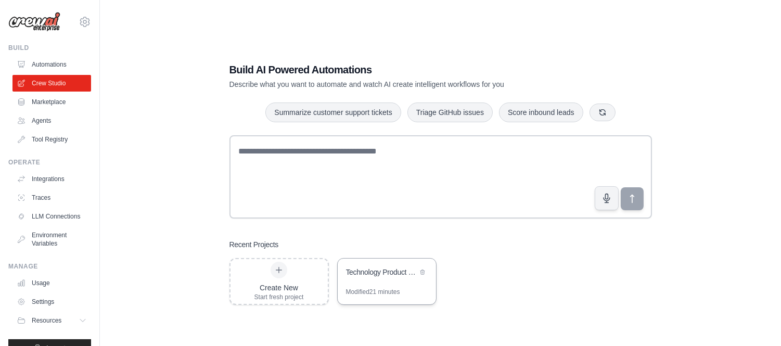
click at [375, 277] on div "Technology Product Research Automation" at bounding box center [381, 273] width 71 height 12
click at [43, 61] on link "Automations" at bounding box center [53, 64] width 79 height 17
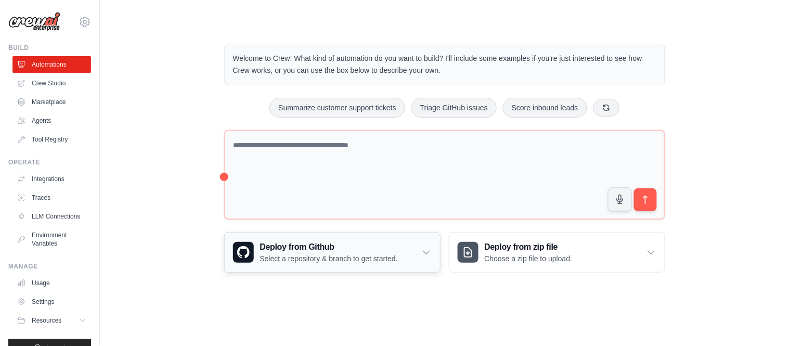
click at [365, 249] on h3 "Deploy from Github" at bounding box center [329, 247] width 138 height 12
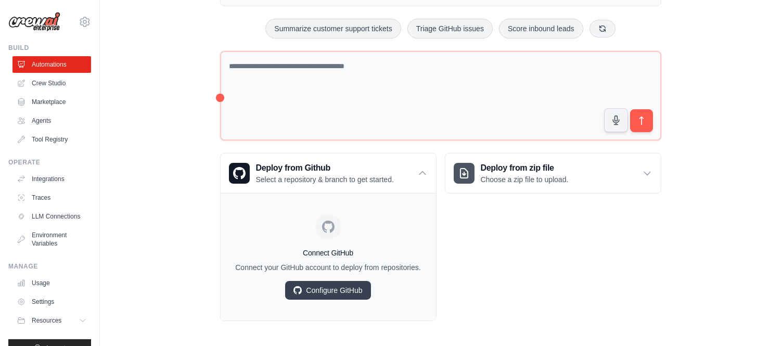
scroll to position [80, 0]
click at [540, 166] on h3 "Deploy from zip file" at bounding box center [525, 167] width 88 height 12
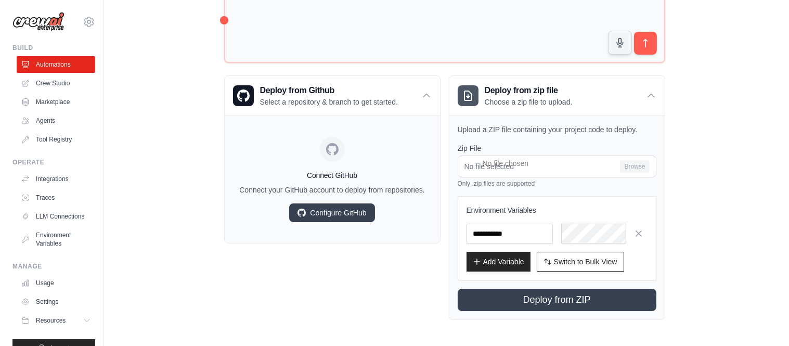
scroll to position [0, 0]
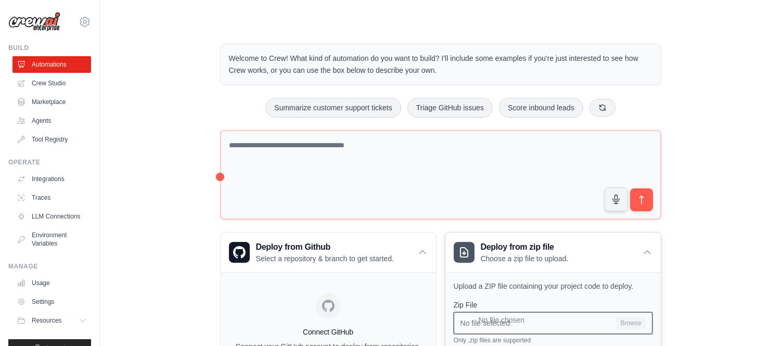
click at [571, 320] on input "No file selected Browse" at bounding box center [552, 323] width 199 height 22
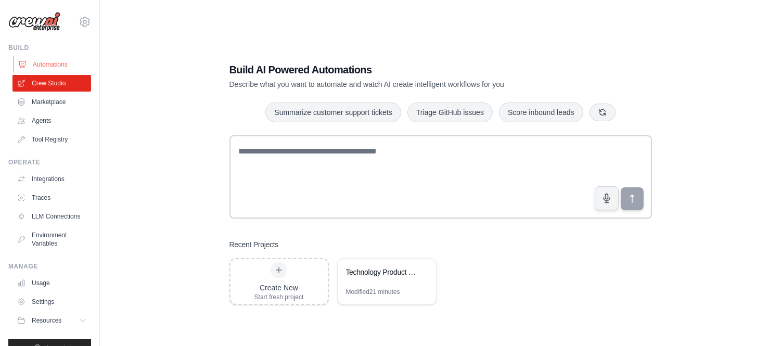
click at [49, 71] on link "Automations" at bounding box center [53, 64] width 79 height 17
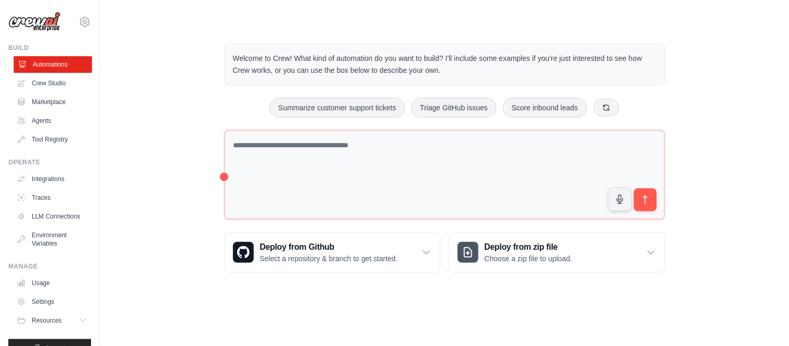
click at [58, 69] on link "Automations" at bounding box center [53, 64] width 79 height 17
click at [37, 59] on link "Automations" at bounding box center [53, 64] width 79 height 17
click at [38, 80] on link "Crew Studio" at bounding box center [53, 83] width 79 height 17
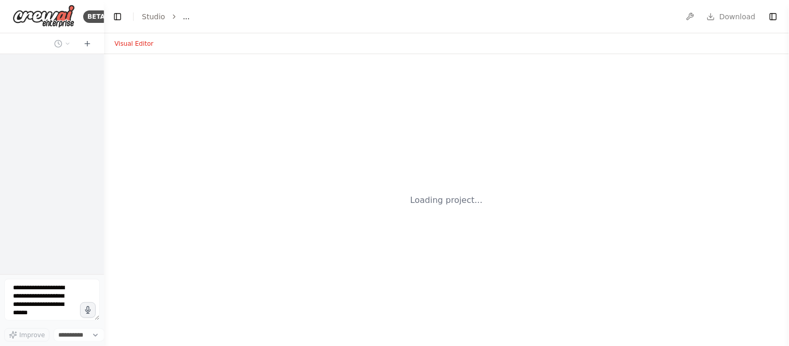
select select "****"
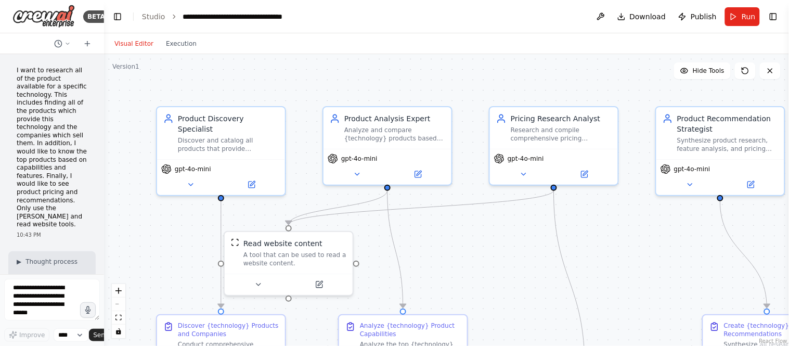
scroll to position [1891, 0]
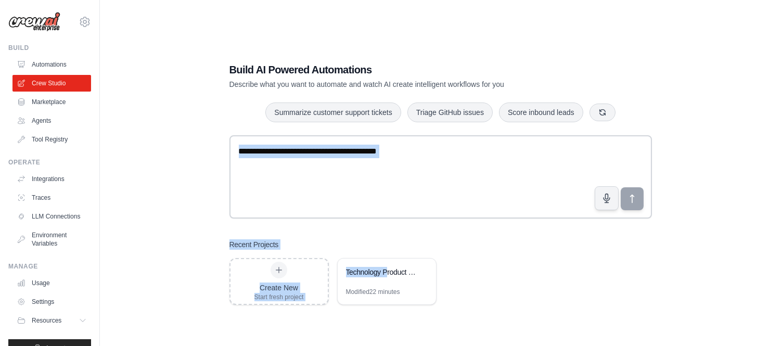
drag, startPoint x: 385, startPoint y: 280, endPoint x: 196, endPoint y: 178, distance: 214.7
click at [196, 178] on div "Build AI Powered Automations Describe what you want to automate and watch AI cr…" at bounding box center [439, 183] width 647 height 346
click at [187, 196] on div "Build AI Powered Automations Describe what you want to automate and watch AI cr…" at bounding box center [439, 183] width 647 height 346
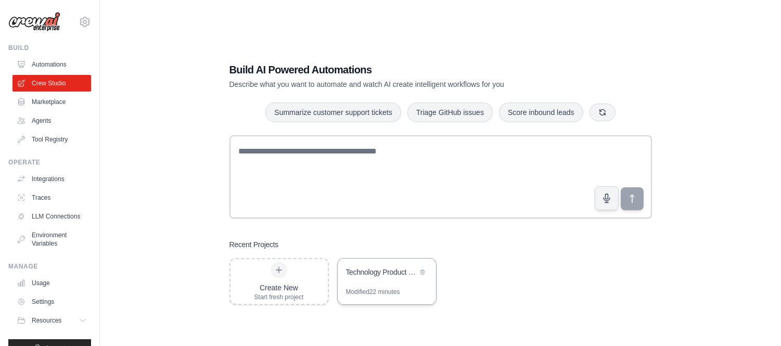
drag, startPoint x: 380, startPoint y: 283, endPoint x: 368, endPoint y: 283, distance: 12.0
drag, startPoint x: 368, startPoint y: 283, endPoint x: 186, endPoint y: 201, distance: 199.2
click at [186, 201] on div "Build AI Powered Automations Describe what you want to automate and watch AI cr…" at bounding box center [439, 183] width 647 height 346
click at [371, 283] on div "Technology Product Research Automation" at bounding box center [387, 272] width 98 height 29
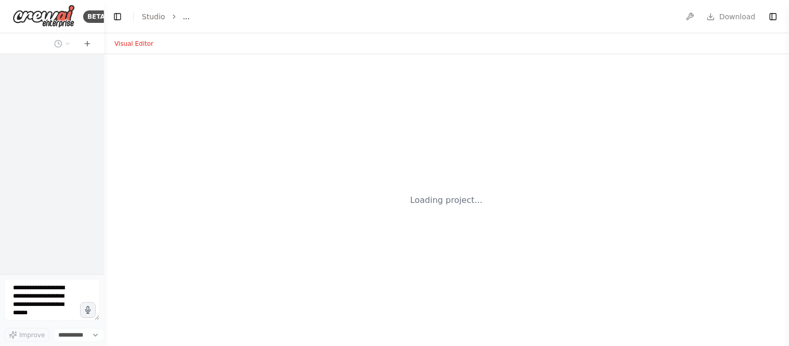
select select "****"
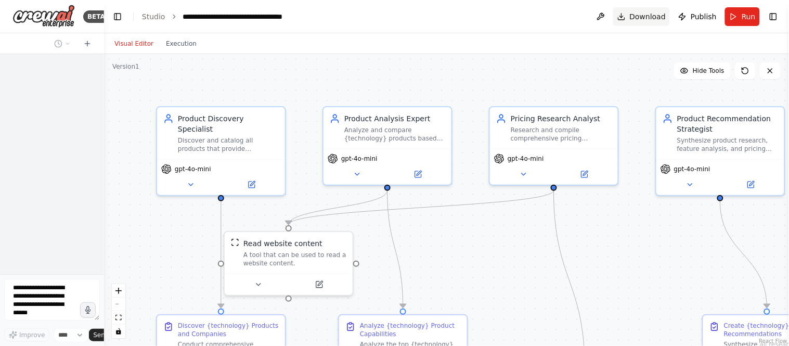
click at [657, 14] on span "Download" at bounding box center [648, 16] width 36 height 10
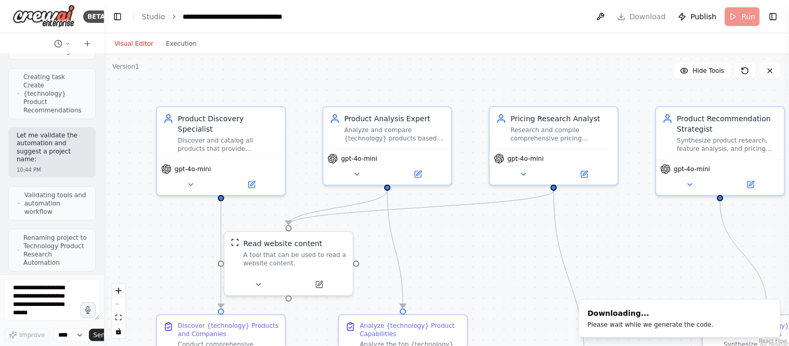
scroll to position [1044, 0]
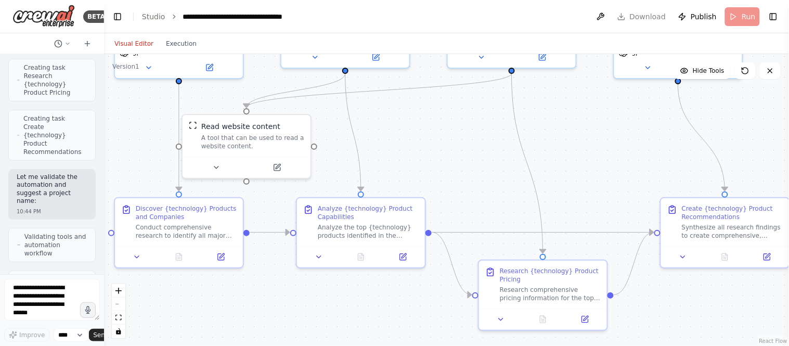
drag, startPoint x: 651, startPoint y: 253, endPoint x: 614, endPoint y: 137, distance: 121.7
click at [614, 137] on div ".deletable-edge-delete-btn { width: 20px; height: 20px; border: 0px solid #ffff…" at bounding box center [446, 200] width 685 height 292
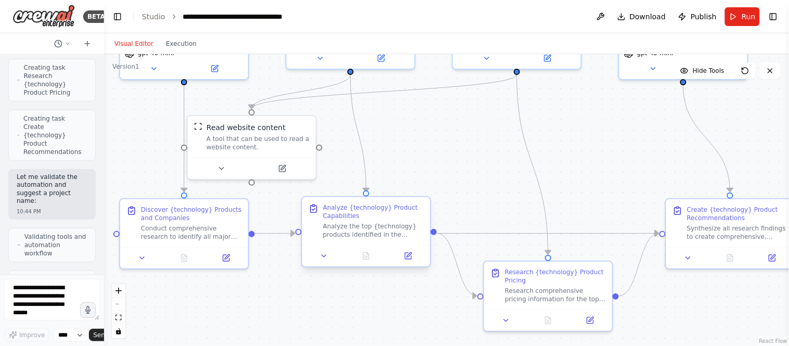
scroll to position [1841, 0]
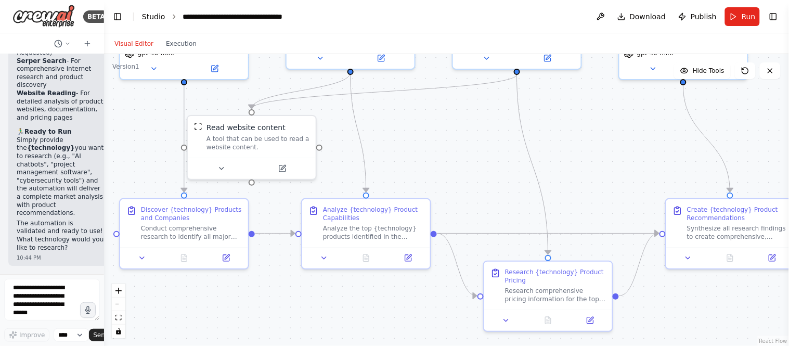
click at [154, 17] on link "Studio" at bounding box center [153, 16] width 23 height 8
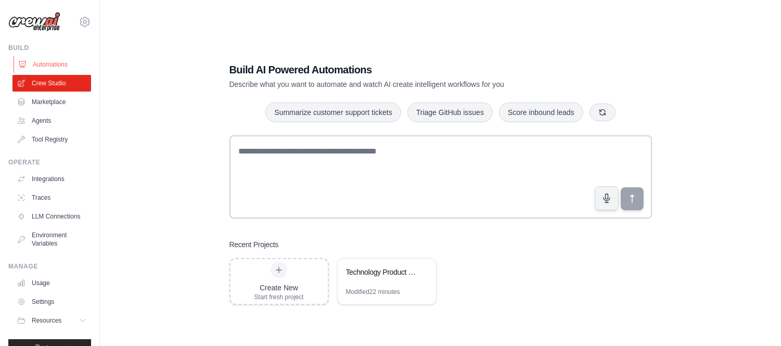
click at [38, 61] on link "Automations" at bounding box center [53, 64] width 79 height 17
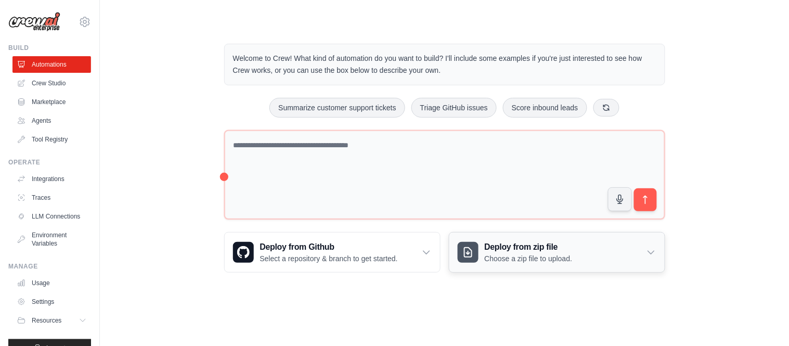
click at [512, 250] on h3 "Deploy from zip file" at bounding box center [529, 247] width 88 height 12
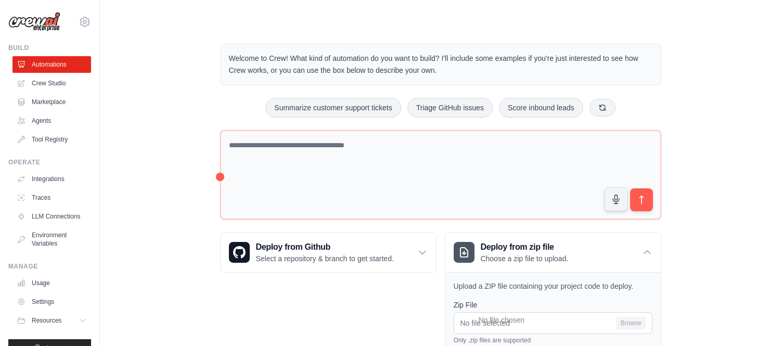
click at [615, 325] on div at bounding box center [668, 326] width 173 height 4
click at [629, 324] on div at bounding box center [668, 326] width 173 height 4
click at [538, 317] on input "No file selected Browse" at bounding box center [552, 323] width 199 height 22
type input "**********"
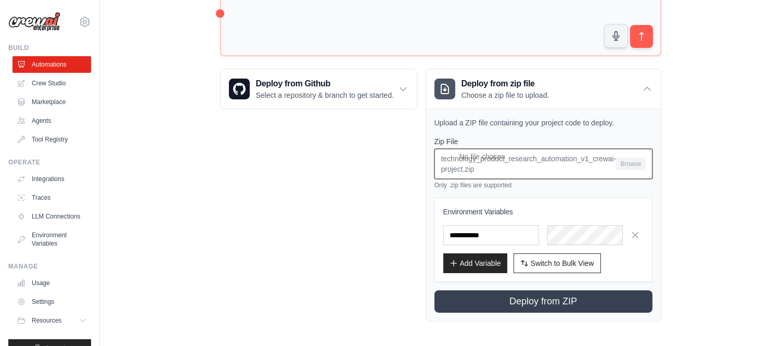
scroll to position [164, 0]
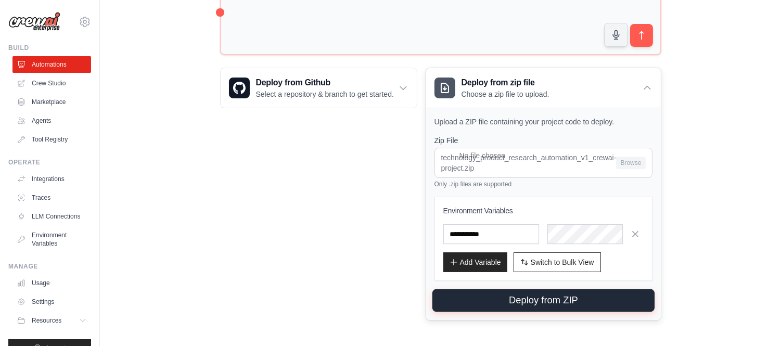
click at [529, 299] on button "Deploy from ZIP" at bounding box center [543, 300] width 222 height 23
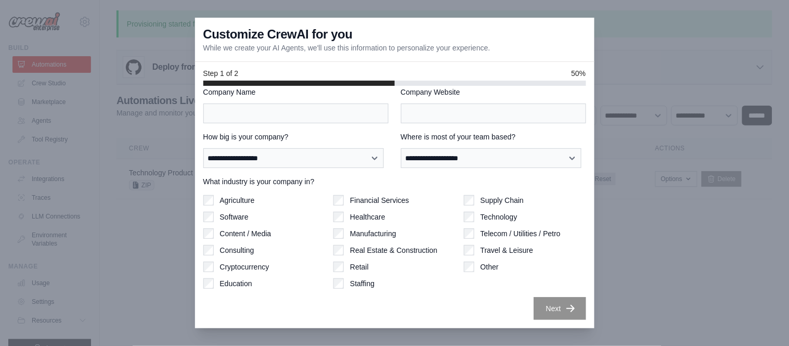
scroll to position [0, 0]
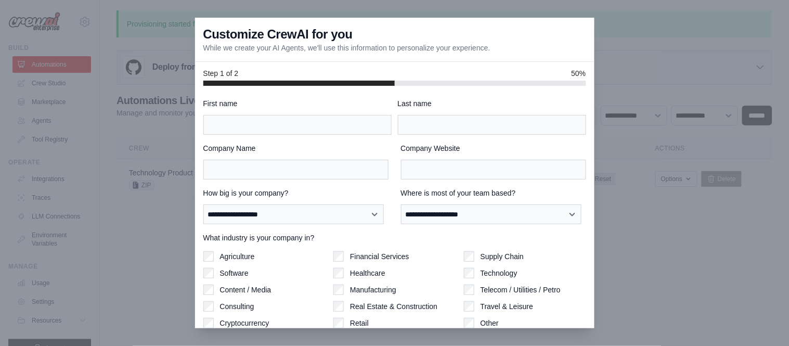
click at [294, 136] on div "**********" at bounding box center [394, 237] width 383 height 278
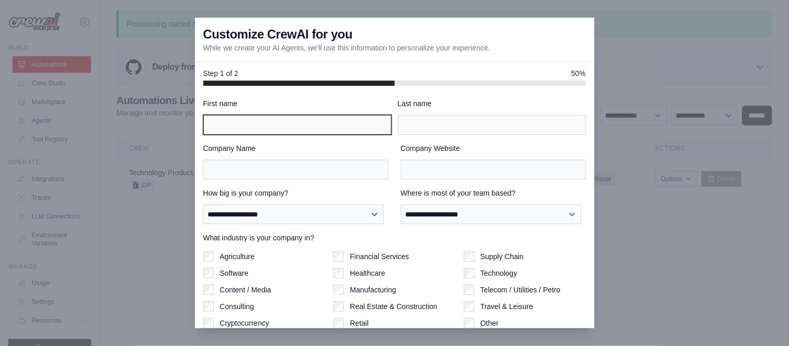
click at [275, 129] on input "First name" at bounding box center [297, 125] width 188 height 20
type input "*"
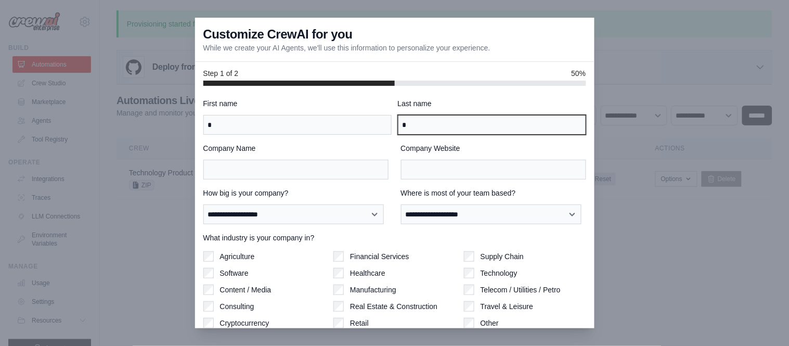
type input "*"
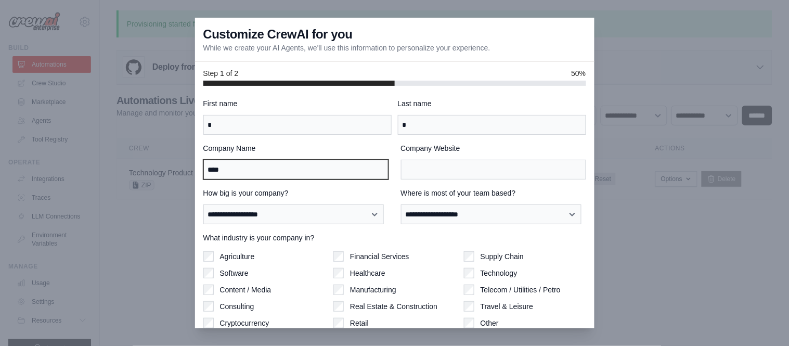
type input "****"
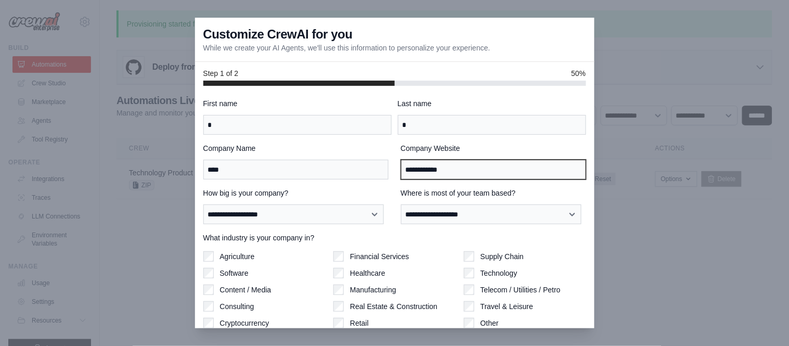
type input "**********"
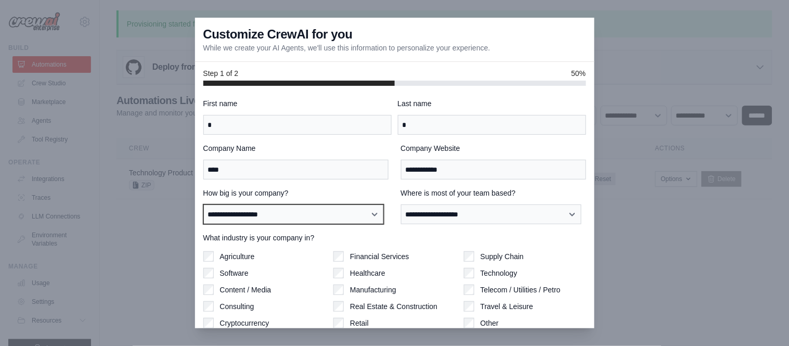
click at [288, 220] on select "**********" at bounding box center [293, 214] width 181 height 20
click at [266, 212] on select "**********" at bounding box center [293, 214] width 181 height 20
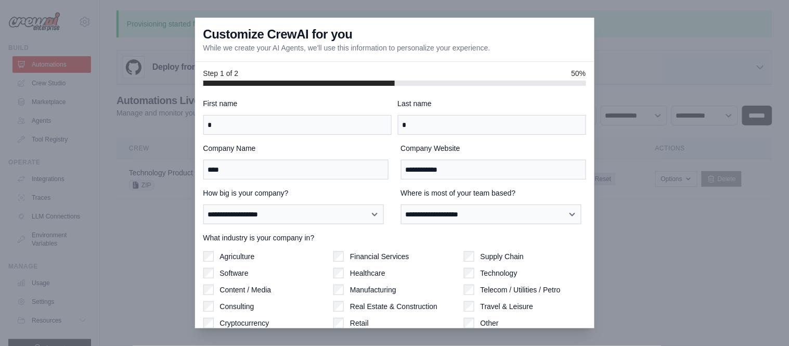
click at [244, 226] on div "**********" at bounding box center [394, 237] width 383 height 278
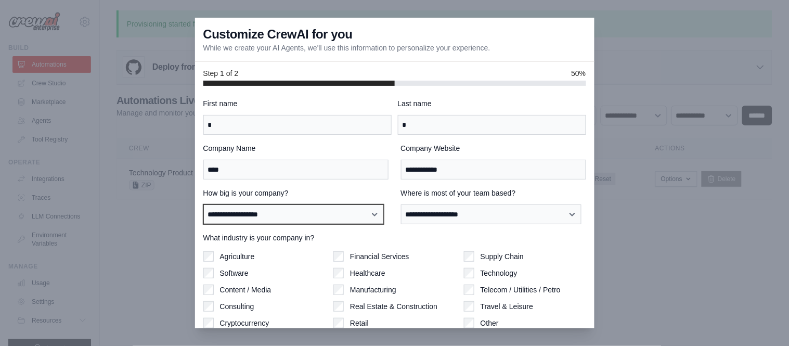
click at [267, 213] on select "**********" at bounding box center [293, 214] width 181 height 20
select select "**********"
click at [203, 204] on select "**********" at bounding box center [293, 214] width 181 height 20
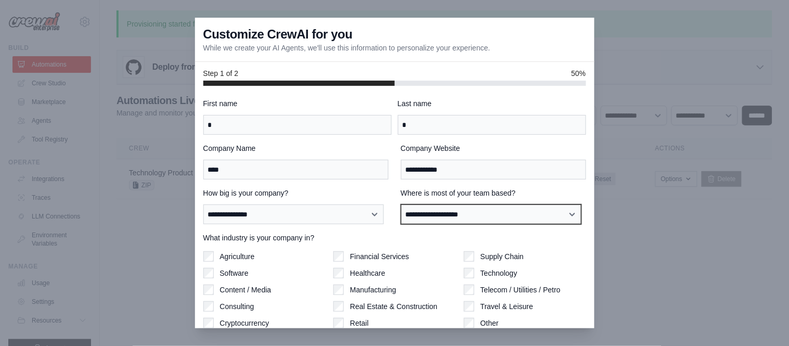
click at [425, 214] on select "**********" at bounding box center [491, 214] width 181 height 20
select select "**********"
click at [401, 204] on select "**********" at bounding box center [491, 214] width 181 height 20
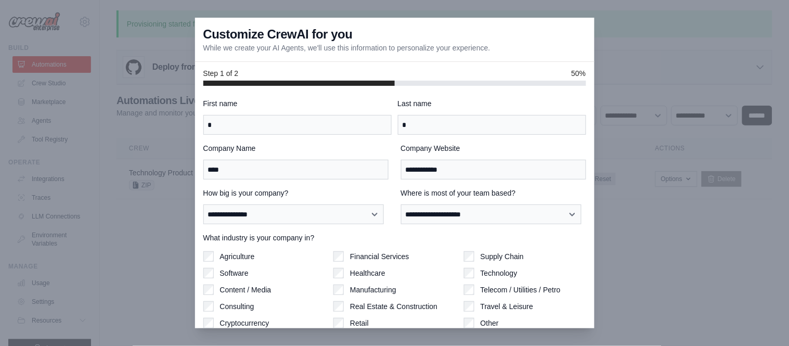
scroll to position [56, 0]
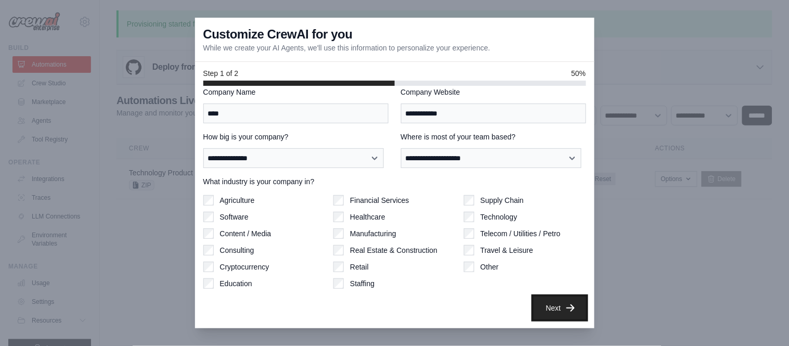
click at [549, 308] on button "Next" at bounding box center [560, 307] width 53 height 23
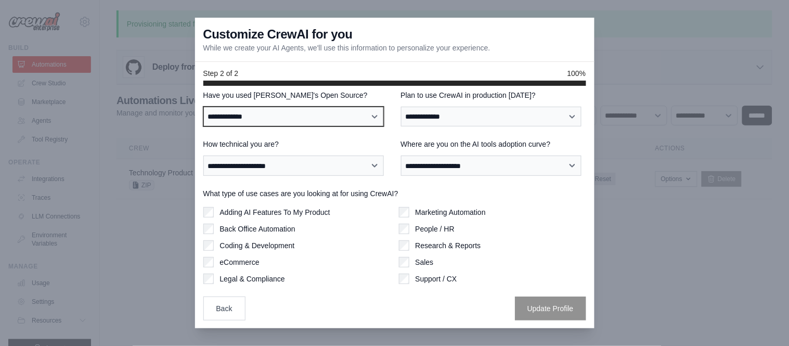
click at [365, 111] on select "**********" at bounding box center [293, 117] width 181 height 20
select select "**"
click at [203, 107] on select "**********" at bounding box center [293, 117] width 181 height 20
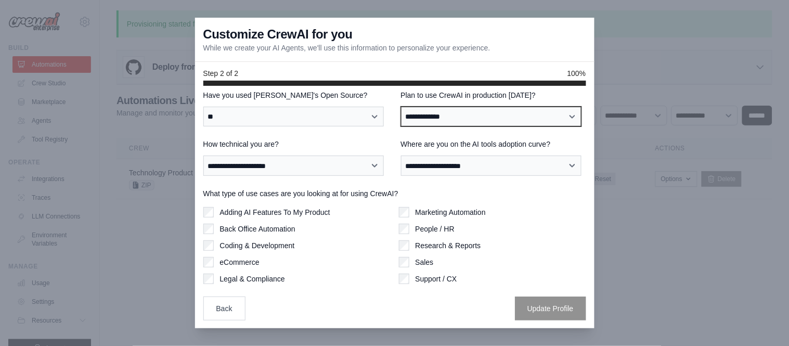
click at [419, 122] on select "**********" at bounding box center [491, 117] width 181 height 20
select select "*****"
click at [401, 107] on select "**********" at bounding box center [491, 117] width 181 height 20
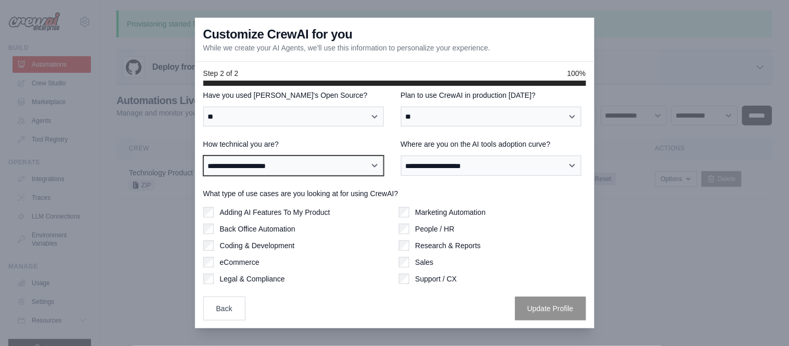
click at [323, 165] on select "**********" at bounding box center [293, 165] width 181 height 20
select select "**********"
click at [203, 155] on select "**********" at bounding box center [293, 165] width 181 height 20
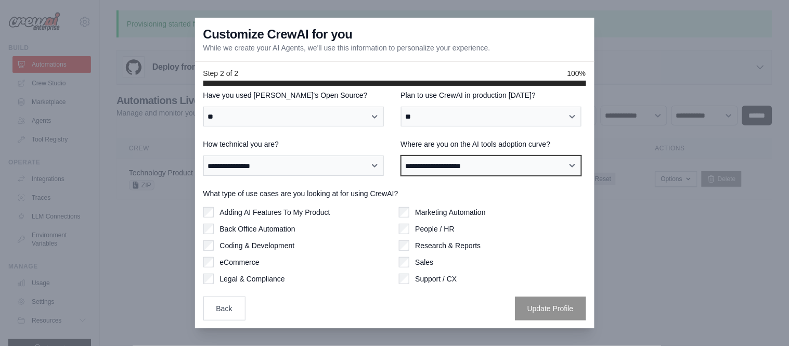
click at [422, 167] on select "**********" at bounding box center [491, 165] width 181 height 20
select select "**********"
click at [401, 155] on select "**********" at bounding box center [491, 165] width 181 height 20
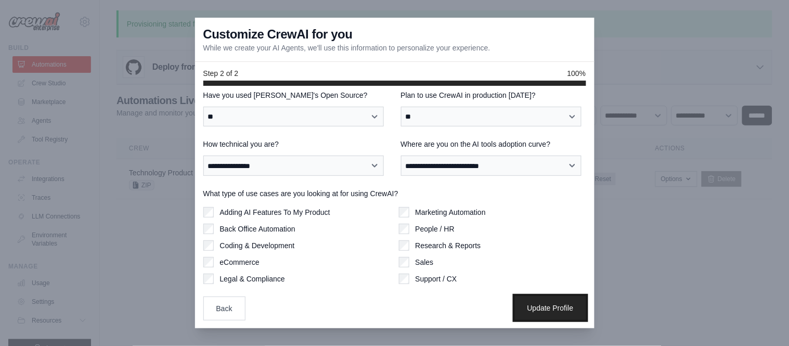
click at [523, 310] on button "Update Profile" at bounding box center [550, 308] width 71 height 24
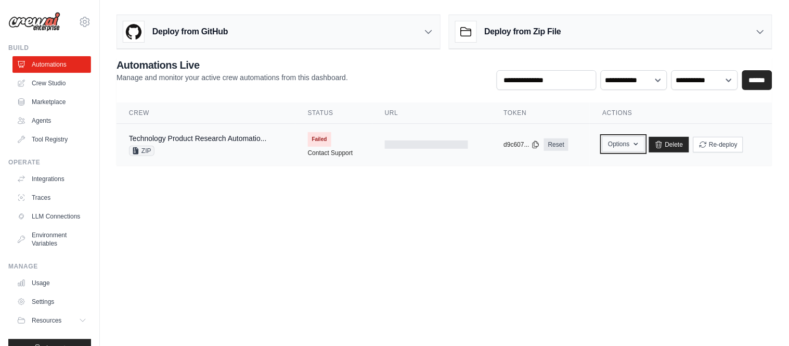
click at [635, 146] on icon "button" at bounding box center [636, 144] width 8 height 8
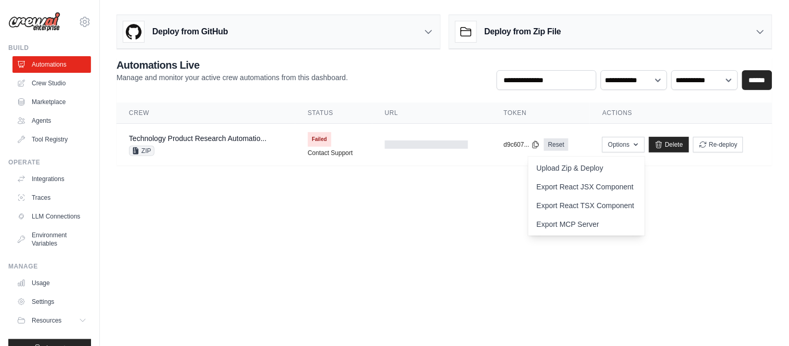
click at [683, 200] on body "[PERSON_NAME][EMAIL_ADDRESS][PERSON_NAME][DOMAIN_NAME] Settings Build Automatio…" at bounding box center [394, 173] width 789 height 346
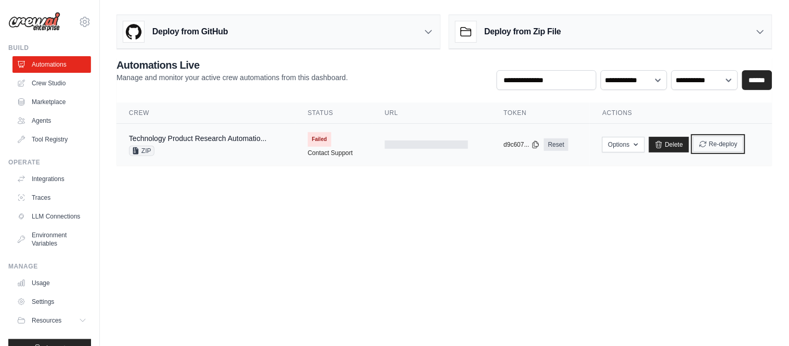
click at [722, 140] on button "Re-deploy" at bounding box center [718, 144] width 50 height 16
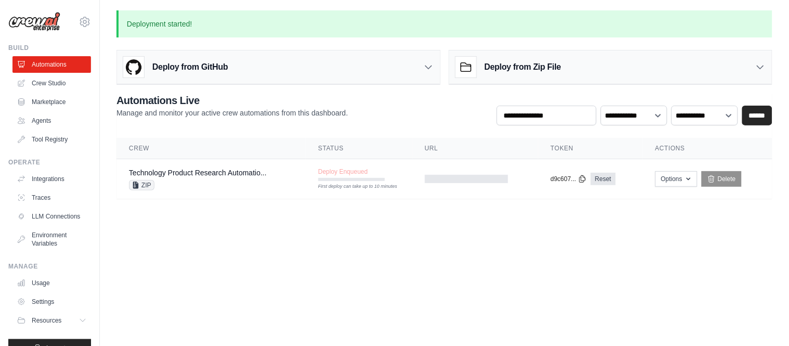
click at [323, 256] on body "[PERSON_NAME][EMAIL_ADDRESS][PERSON_NAME][DOMAIN_NAME] Settings Build Automatio…" at bounding box center [394, 173] width 789 height 346
